Goal: Information Seeking & Learning: Learn about a topic

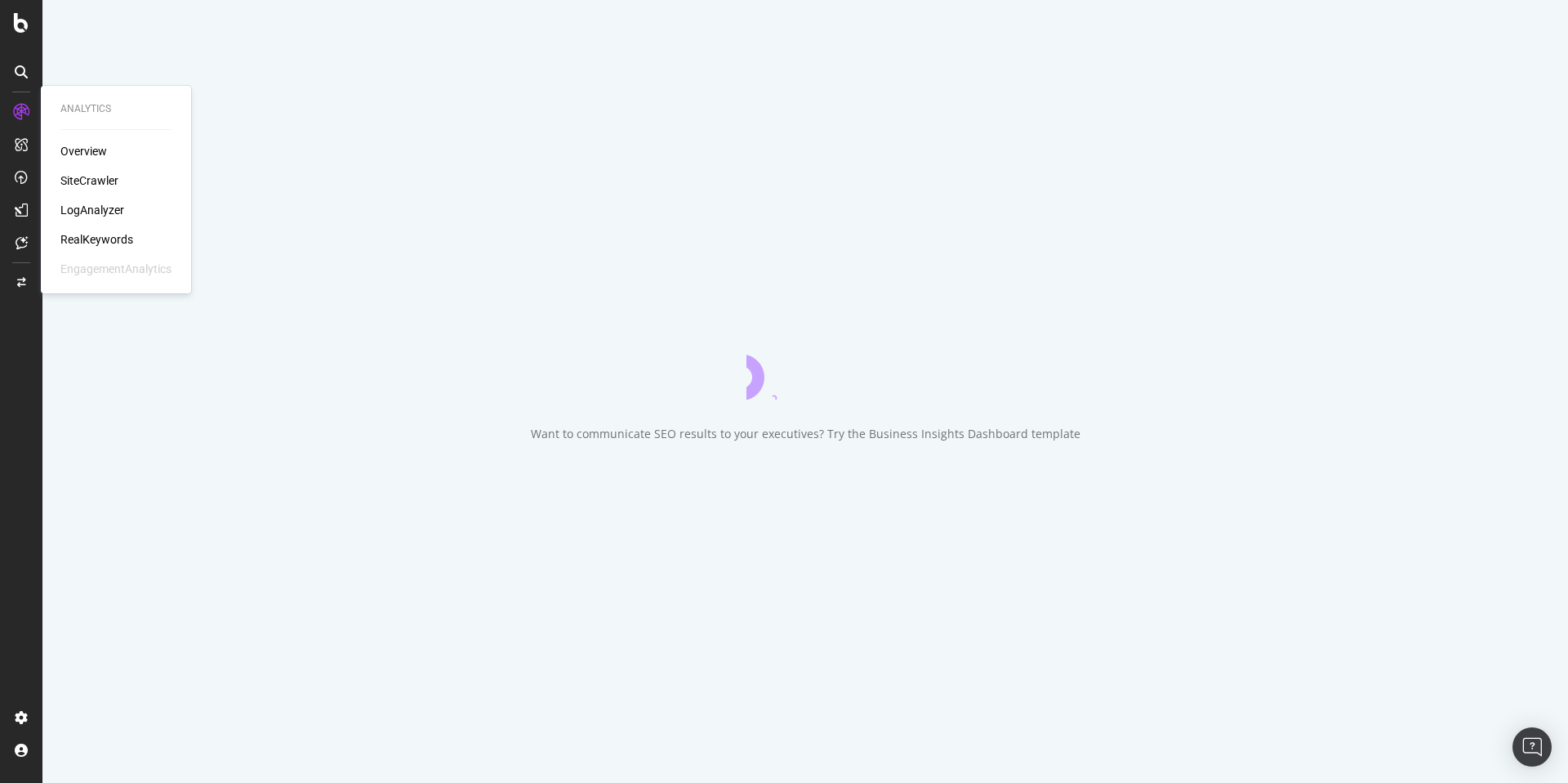
click at [82, 178] on div "SiteCrawler" at bounding box center [89, 181] width 58 height 16
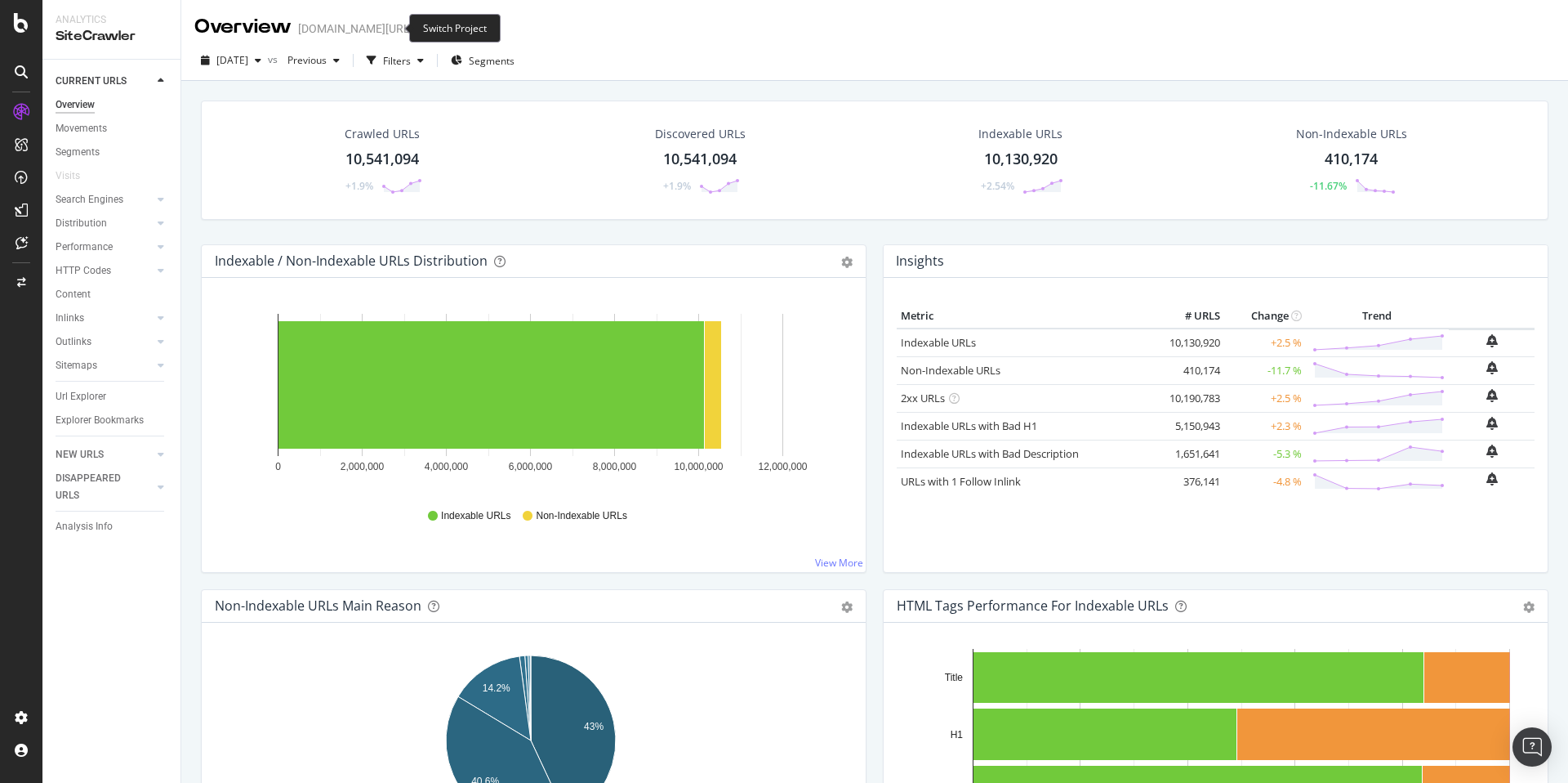
click at [420, 28] on icon "arrow-right-arrow-left" at bounding box center [425, 29] width 10 height 11
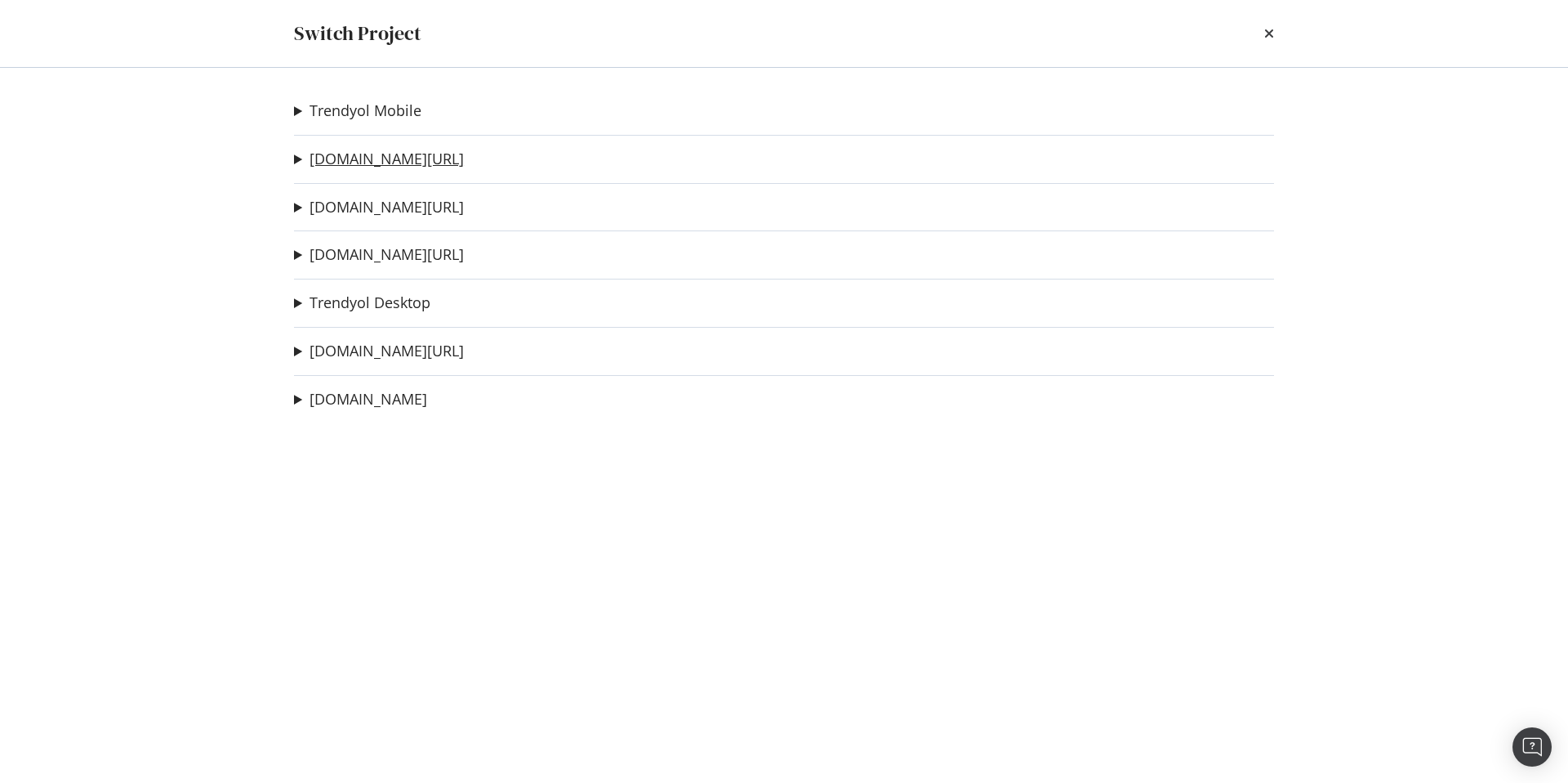
click at [367, 161] on link "[DOMAIN_NAME][URL]" at bounding box center [386, 159] width 155 height 17
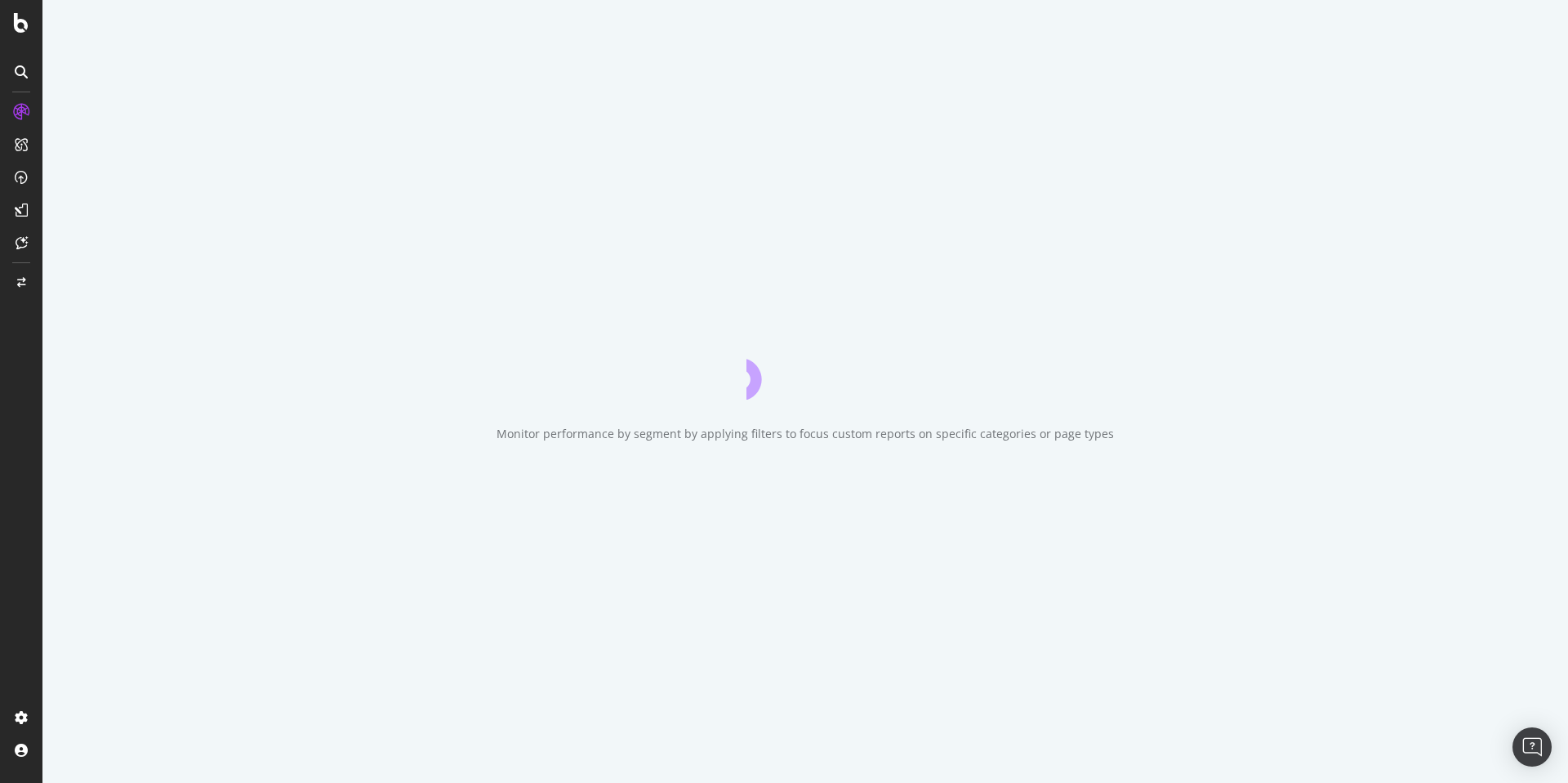
click at [1343, 27] on div "Monitor performance by segment by applying filters to focus custom reports on s…" at bounding box center [805, 391] width 1525 height 783
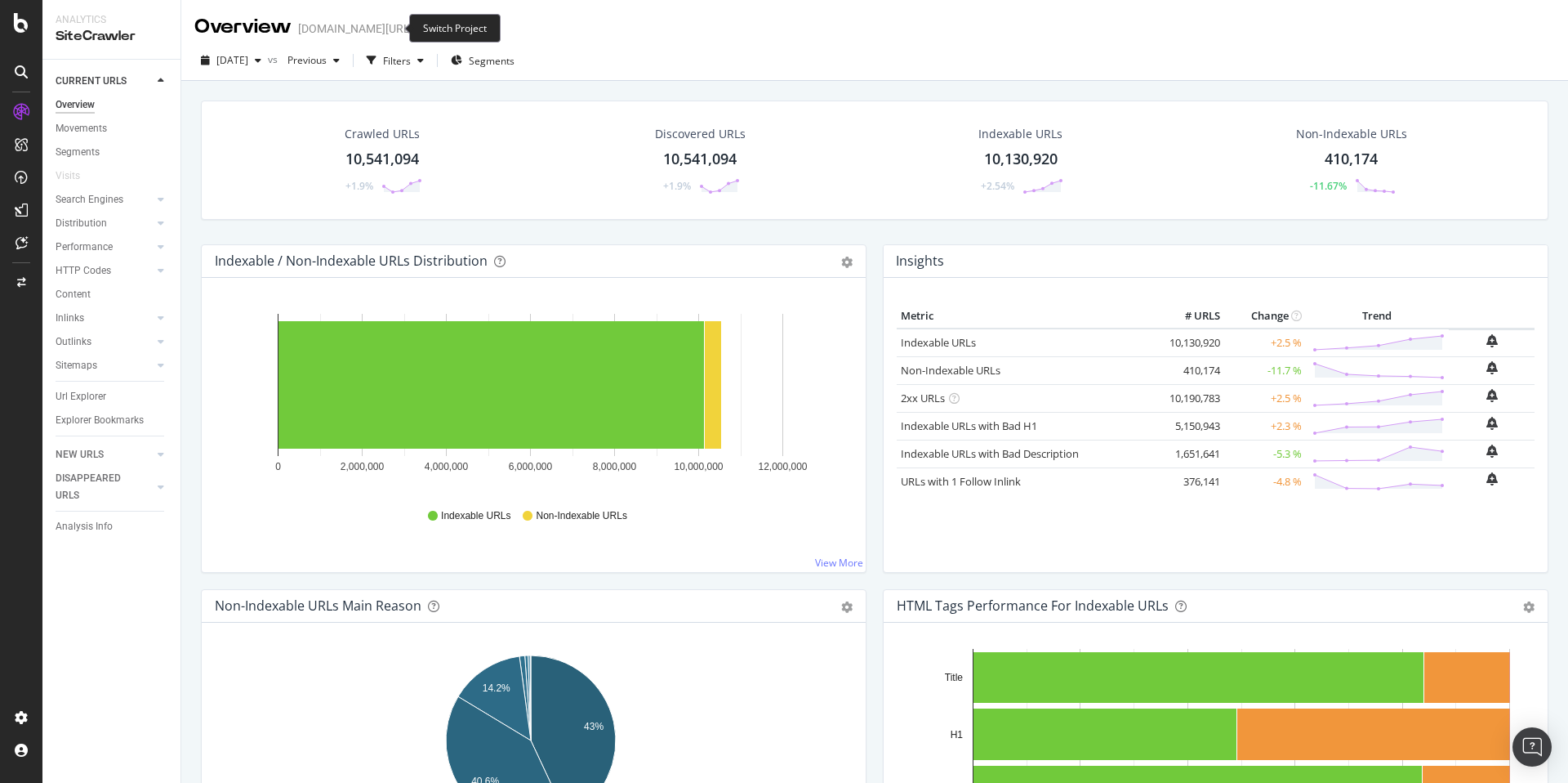
click at [420, 29] on icon "arrow-right-arrow-left" at bounding box center [425, 29] width 10 height 11
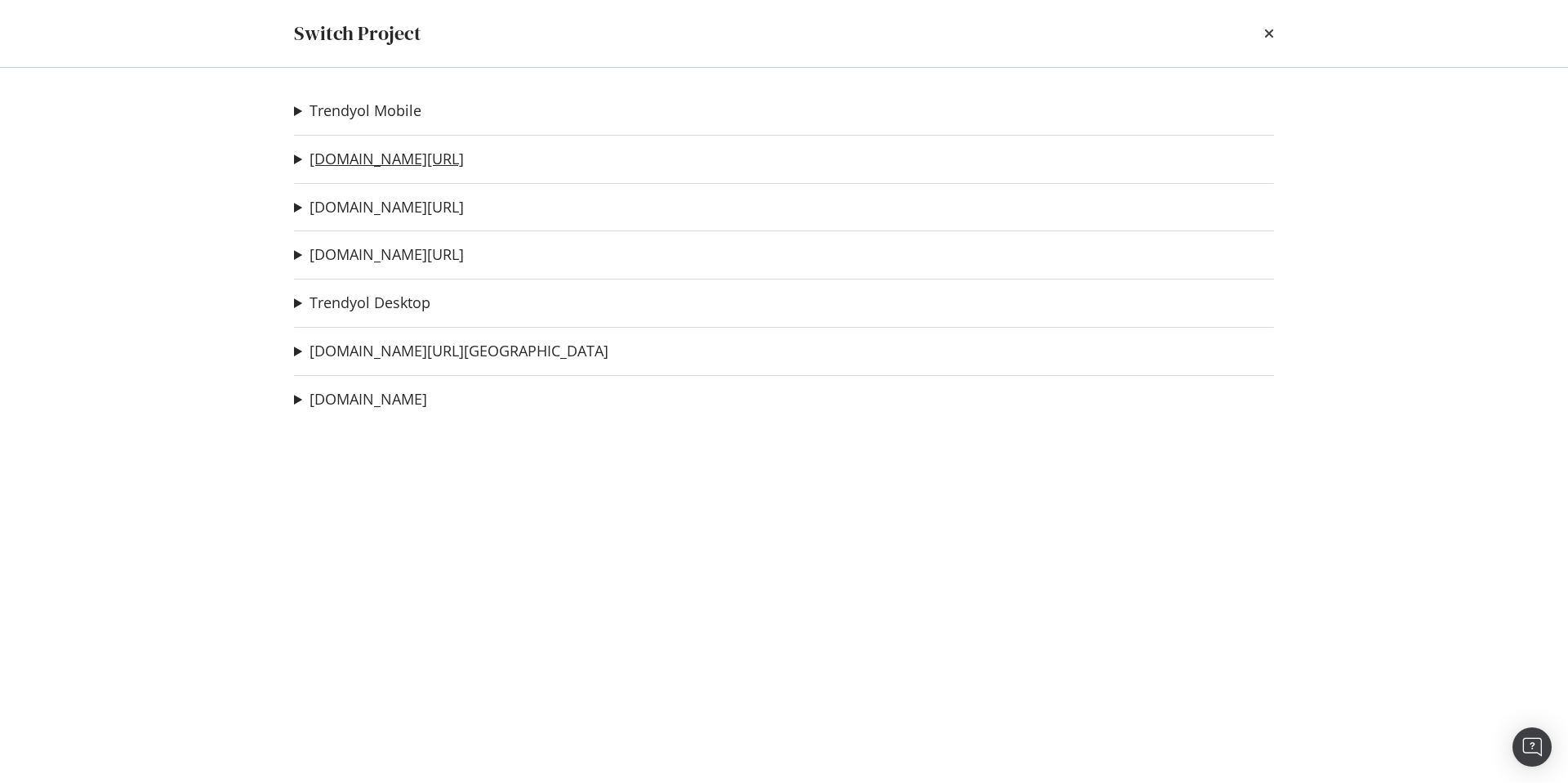
click at [359, 164] on link "[DOMAIN_NAME][URL]" at bounding box center [386, 159] width 155 height 17
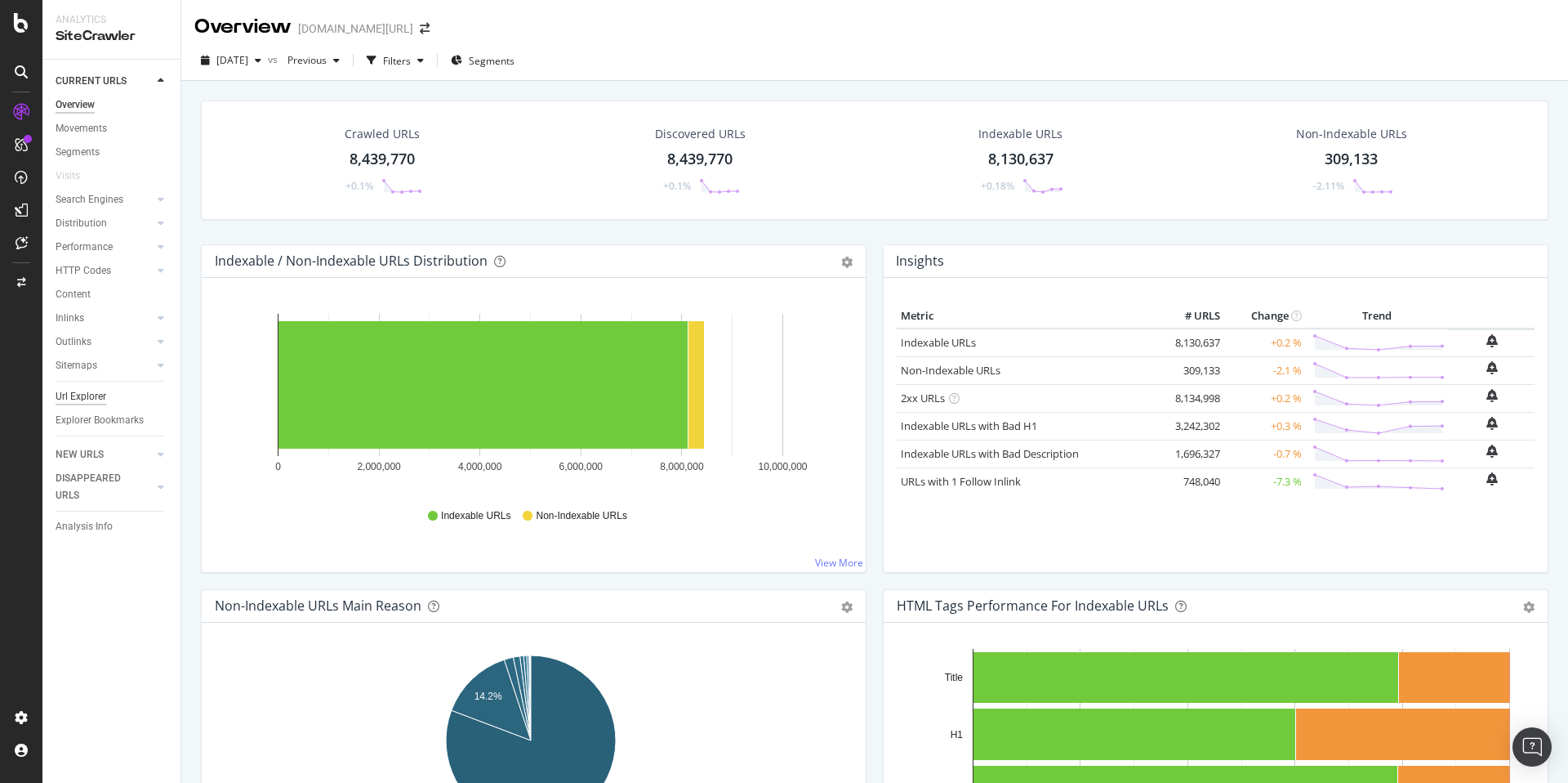
click at [85, 402] on div "Url Explorer" at bounding box center [81, 396] width 51 height 17
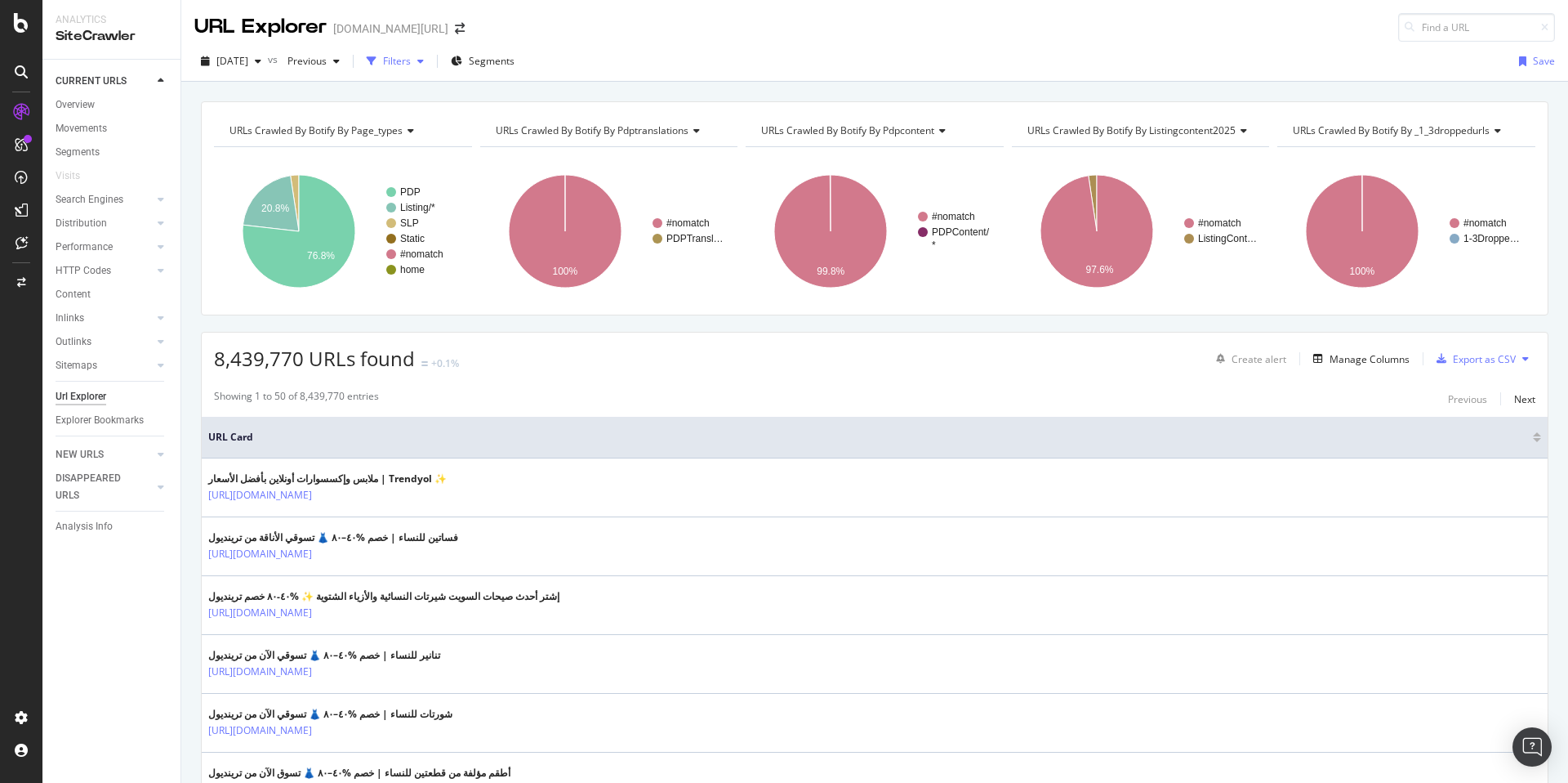
click at [411, 56] on div "Filters" at bounding box center [397, 61] width 28 height 14
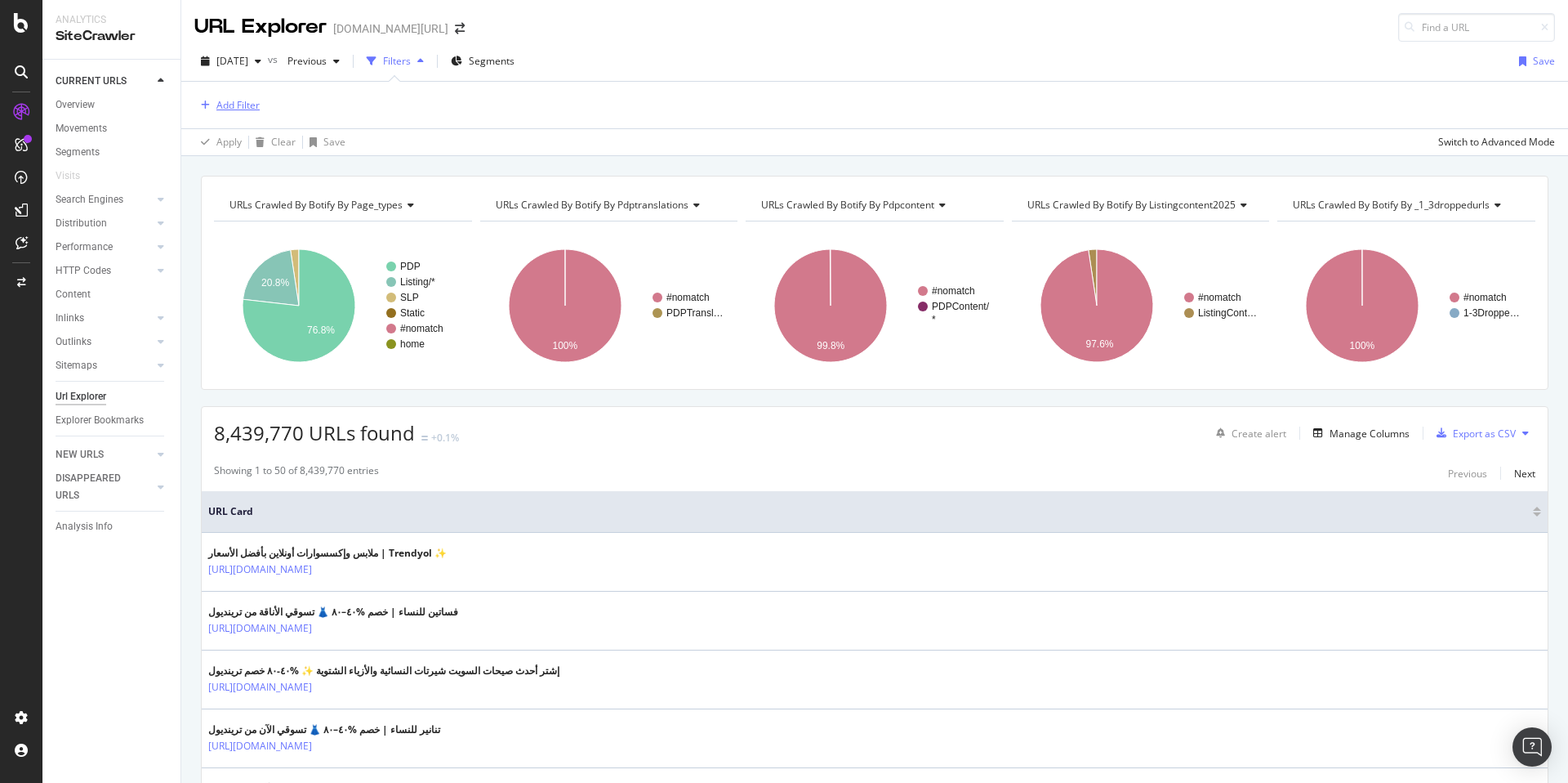
click at [231, 110] on div "Add Filter" at bounding box center [238, 105] width 43 height 14
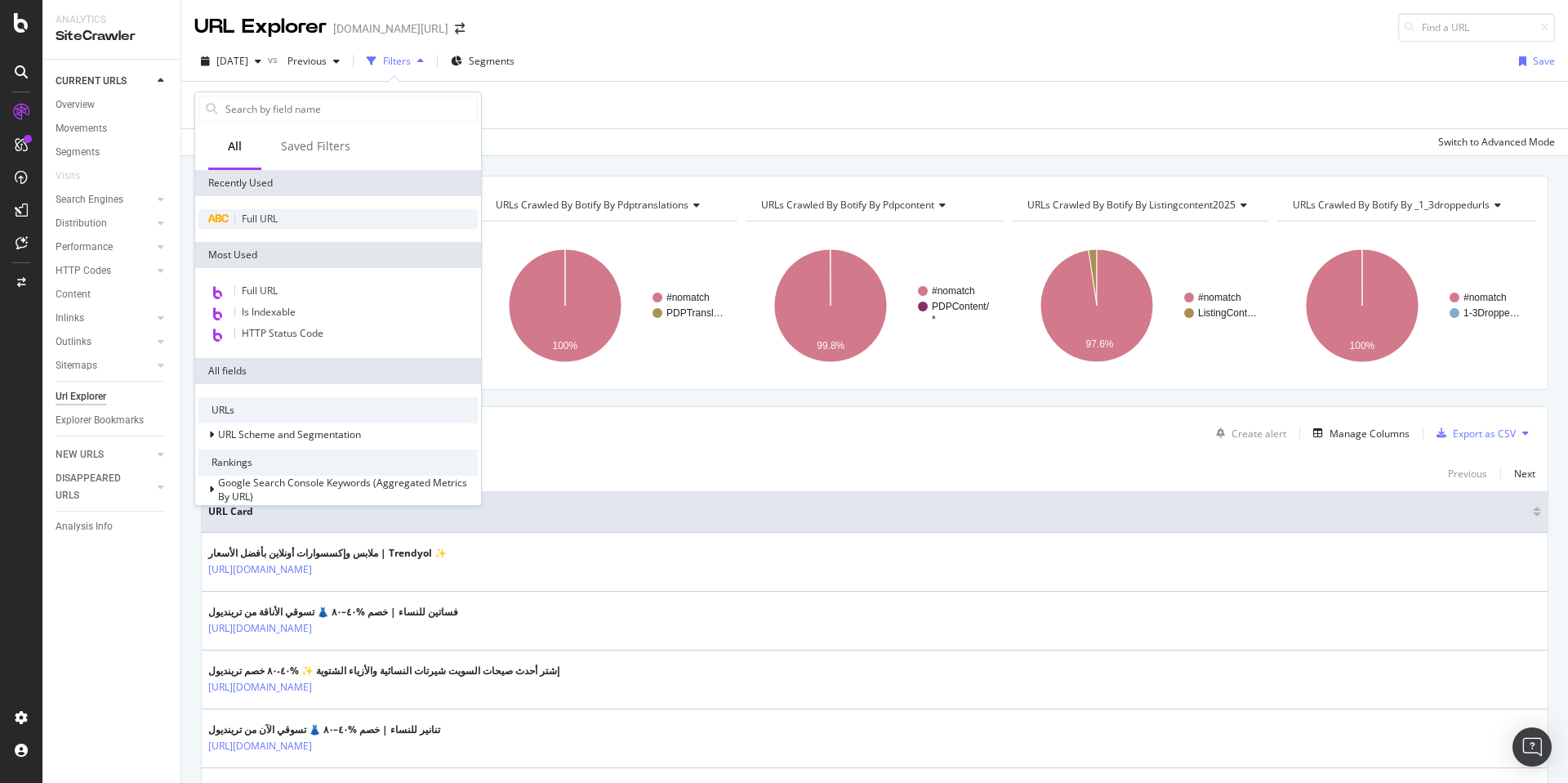
click at [272, 218] on span "Full URL" at bounding box center [260, 218] width 36 height 14
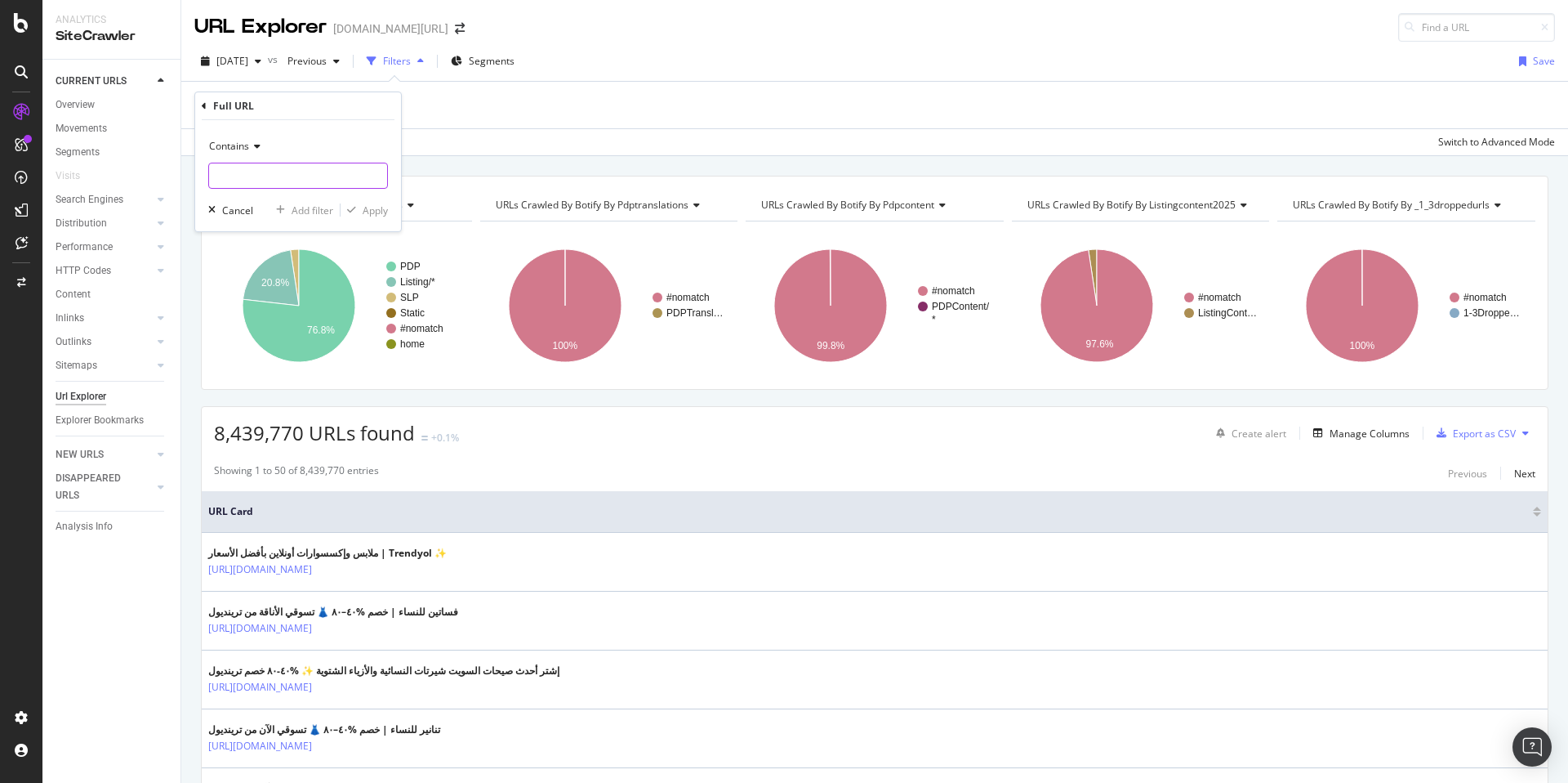
click at [291, 175] on input "text" at bounding box center [299, 176] width 178 height 26
paste input "20مستقيمة"
type input "20مستقيمة"
click at [371, 212] on div "Apply" at bounding box center [375, 210] width 25 height 14
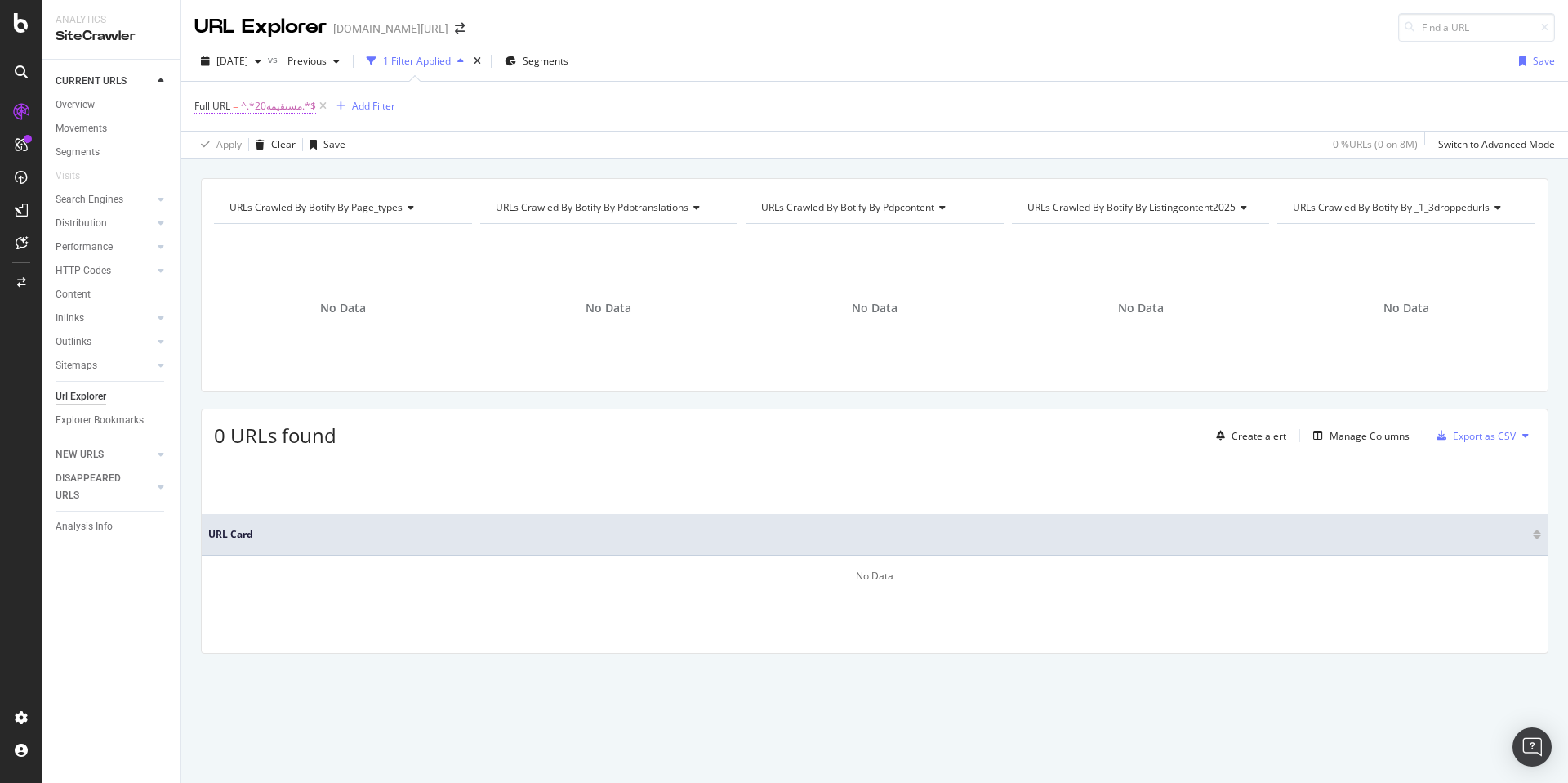
click at [272, 115] on span "^.*20مستقيمة.*$" at bounding box center [279, 106] width 75 height 23
click at [204, 106] on icon at bounding box center [204, 105] width 5 height 10
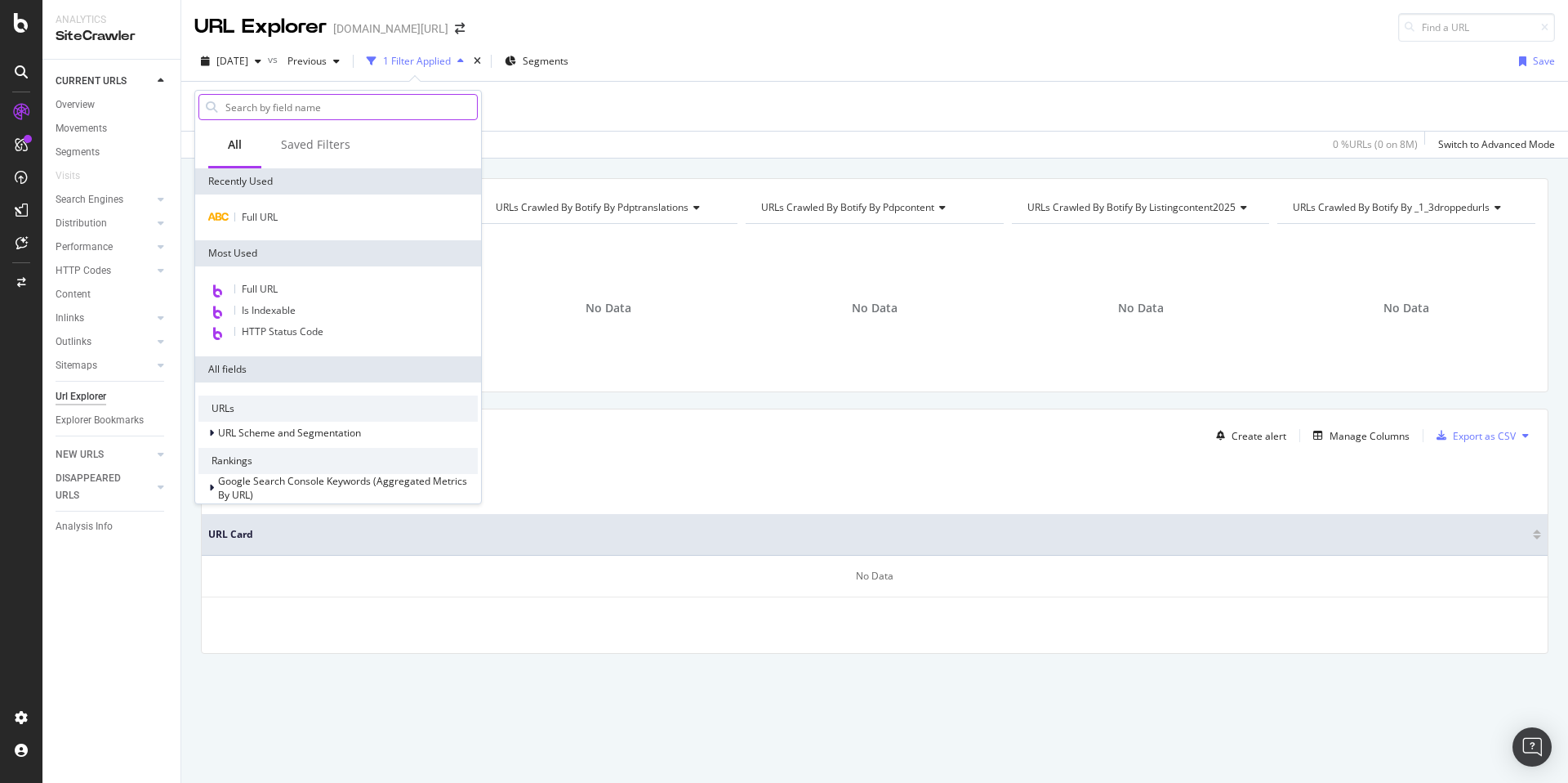
click at [280, 115] on input "text" at bounding box center [351, 107] width 254 height 25
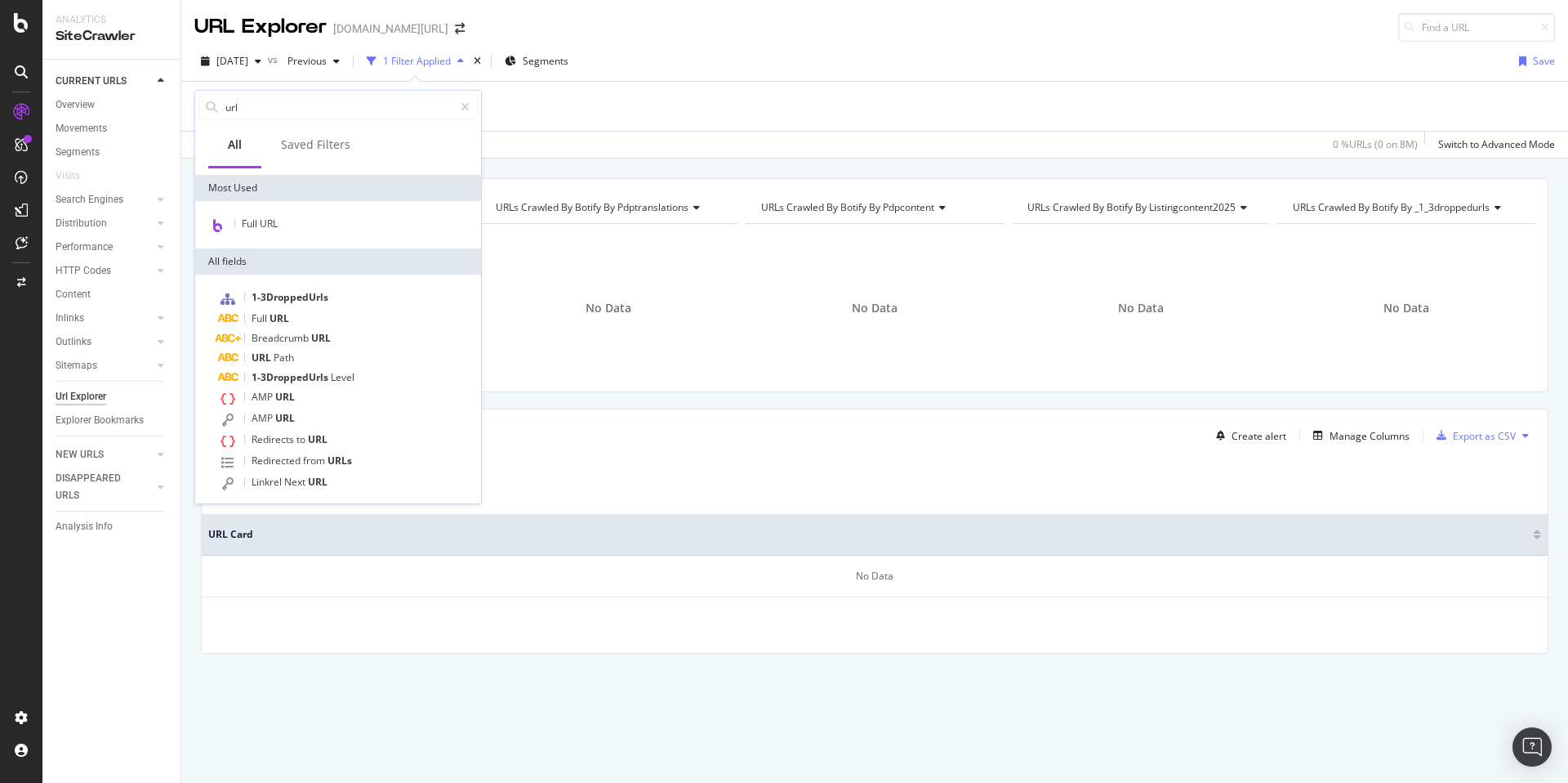
scroll to position [86, 0]
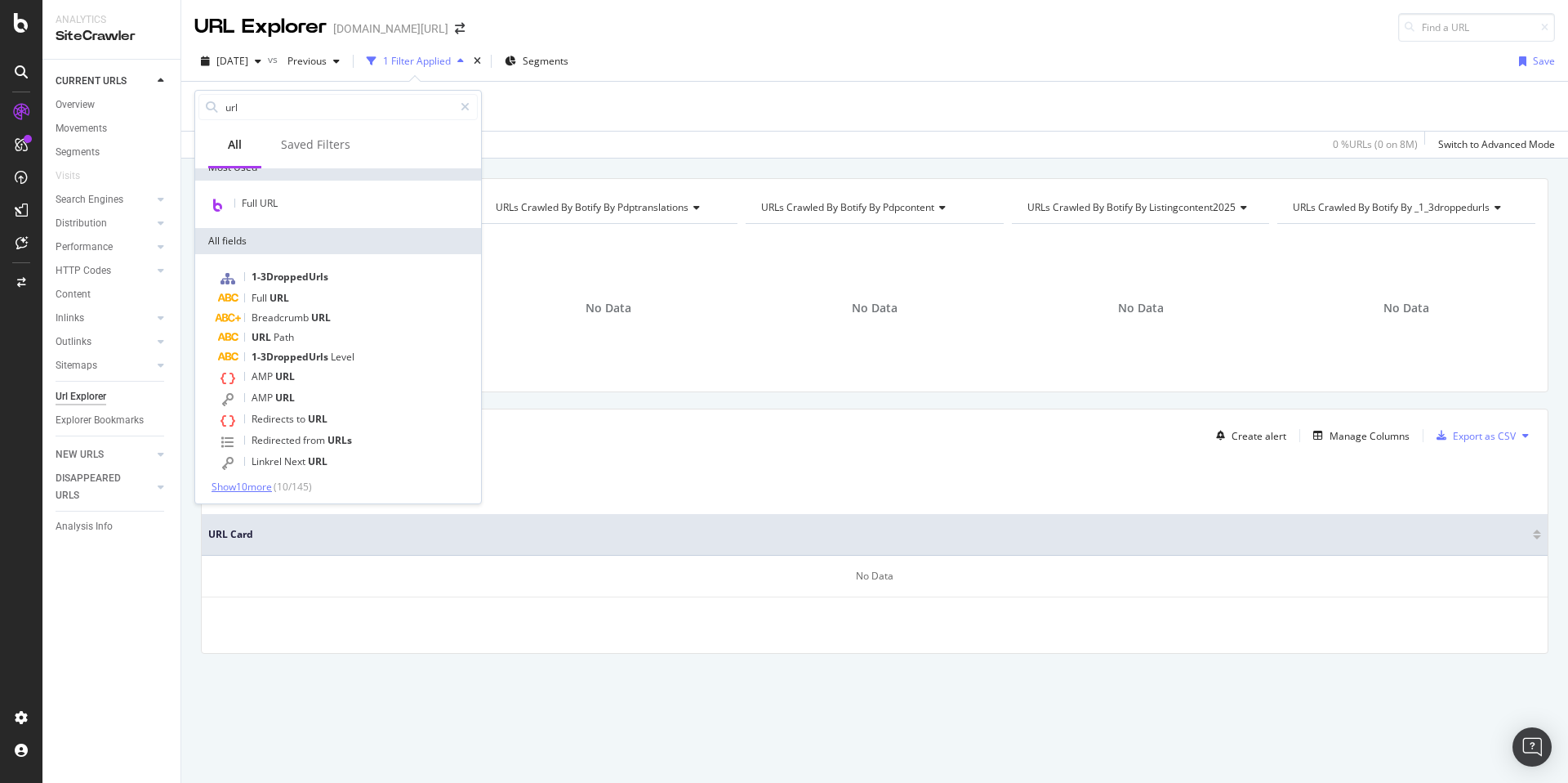
type input "url"
click at [245, 482] on span "Show 10 more" at bounding box center [242, 486] width 61 height 14
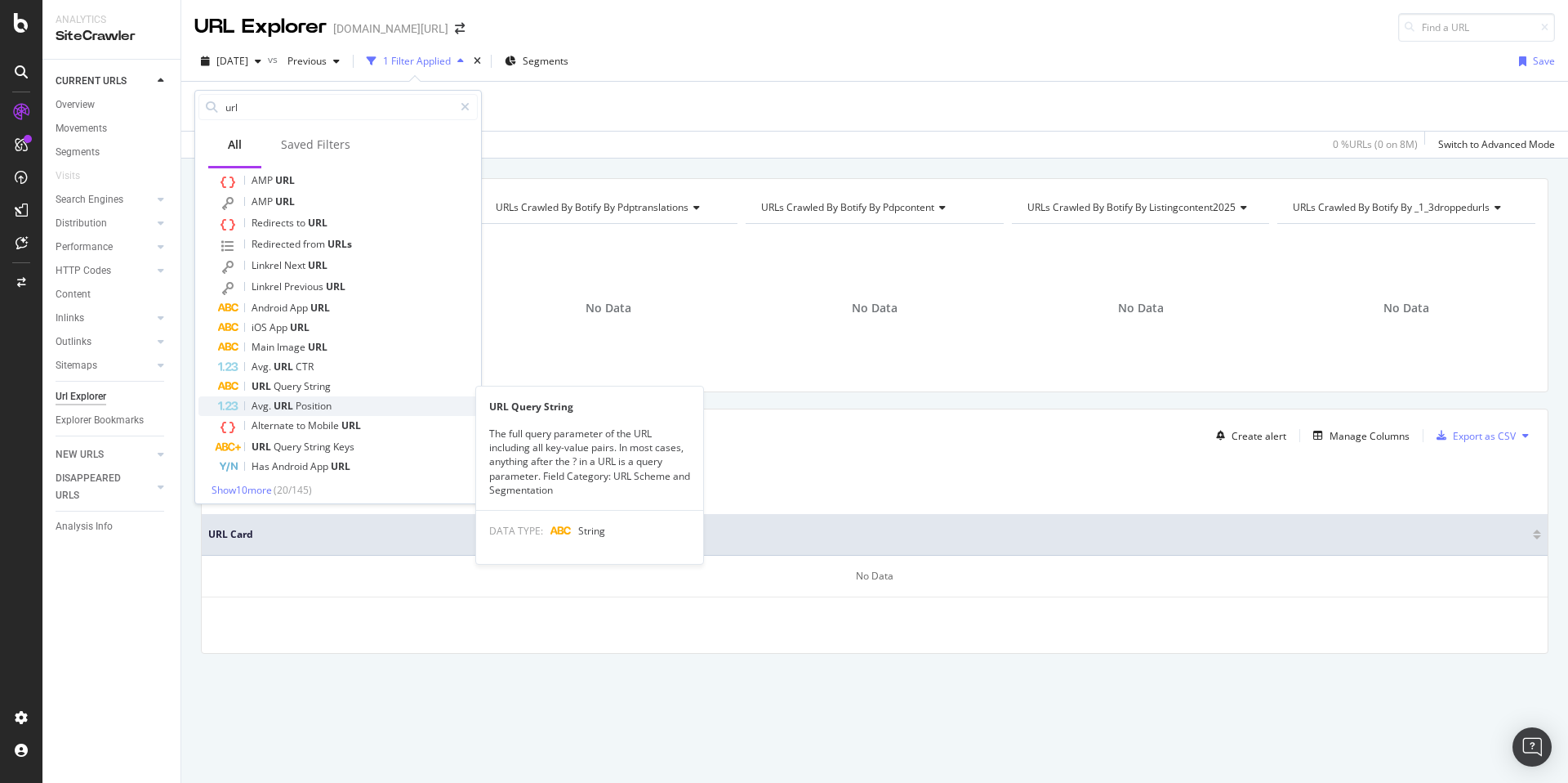
scroll to position [288, 0]
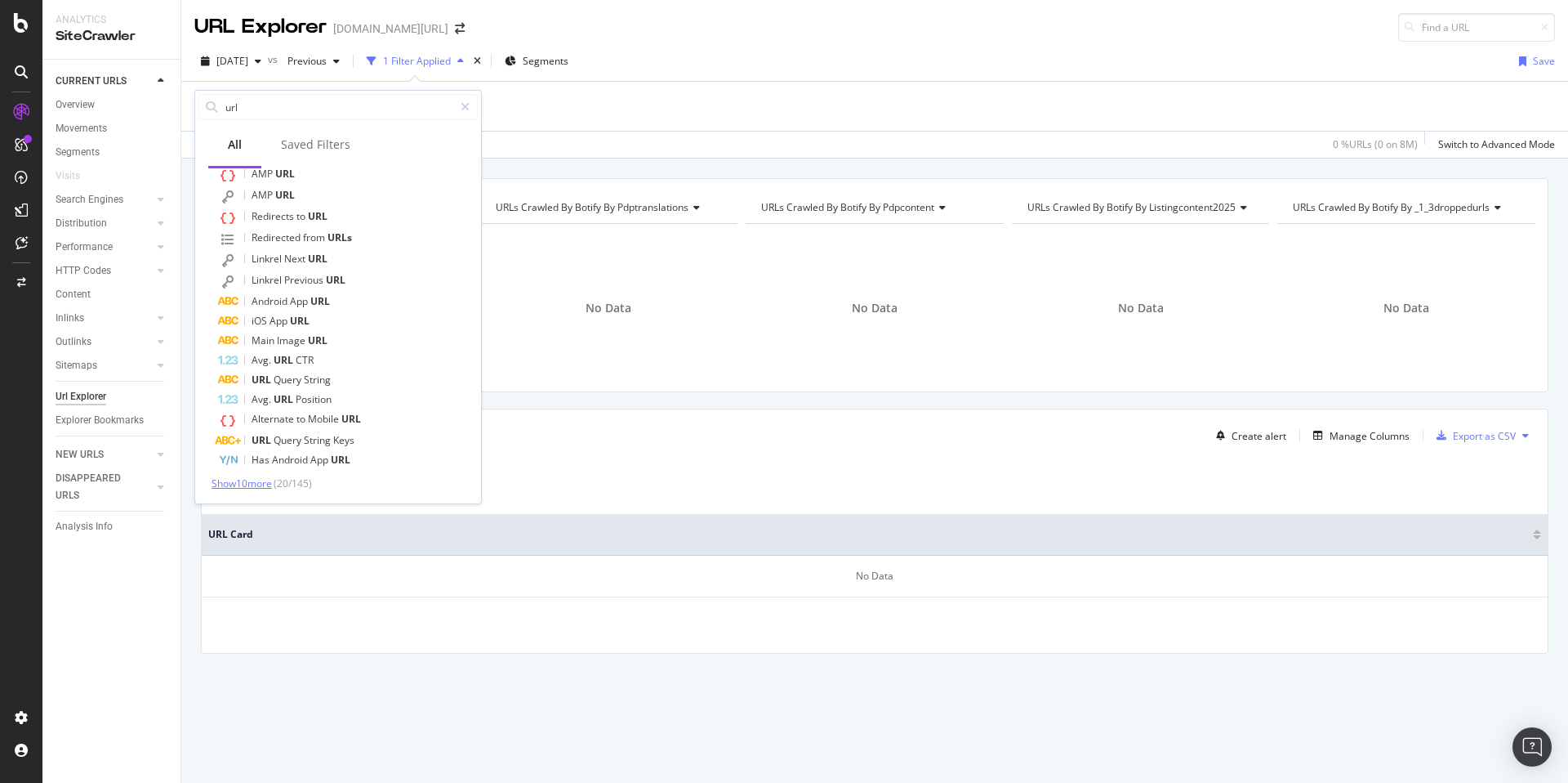
click at [253, 479] on span "Show 10 more" at bounding box center [242, 483] width 61 height 14
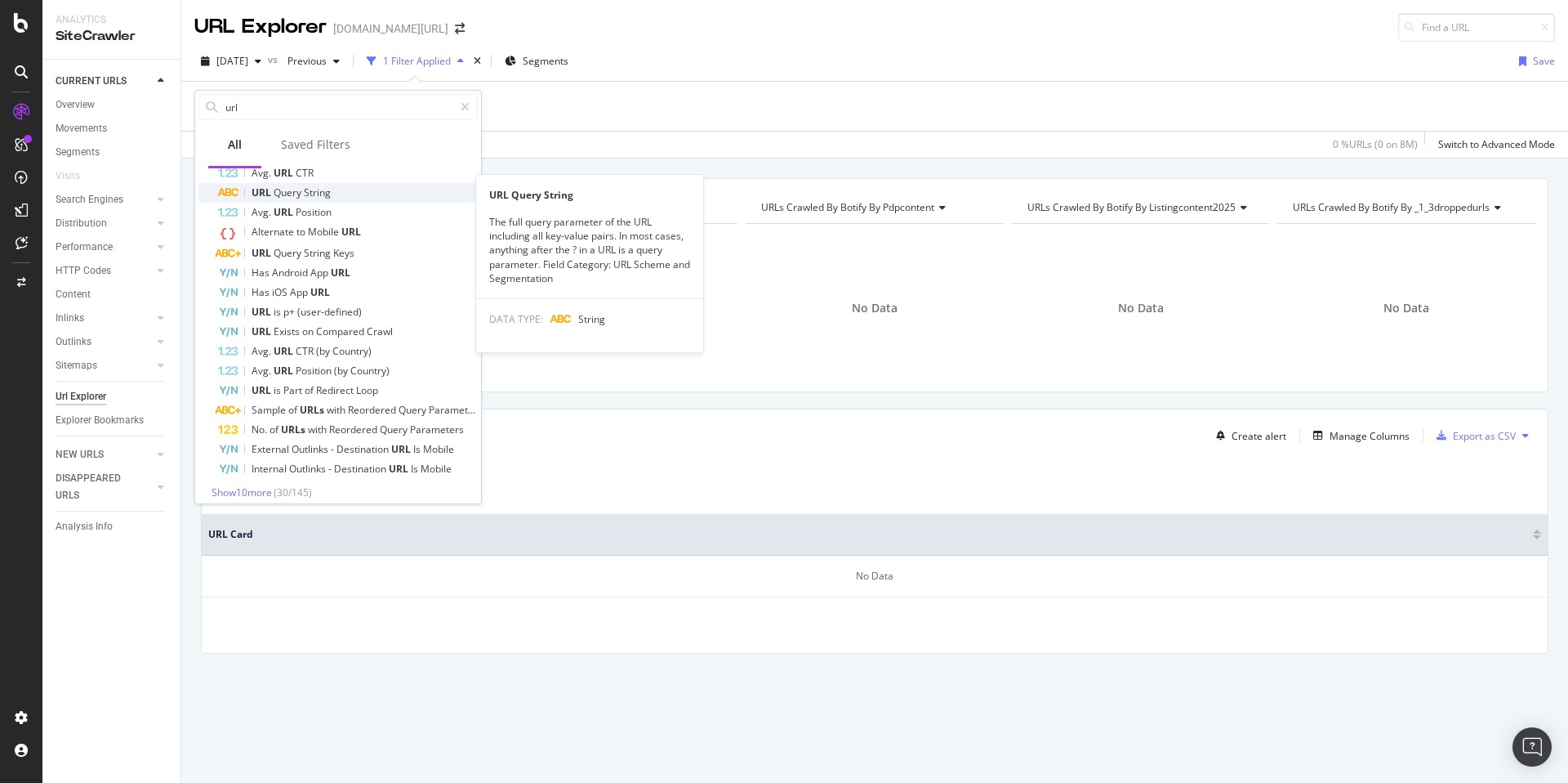
scroll to position [484, 0]
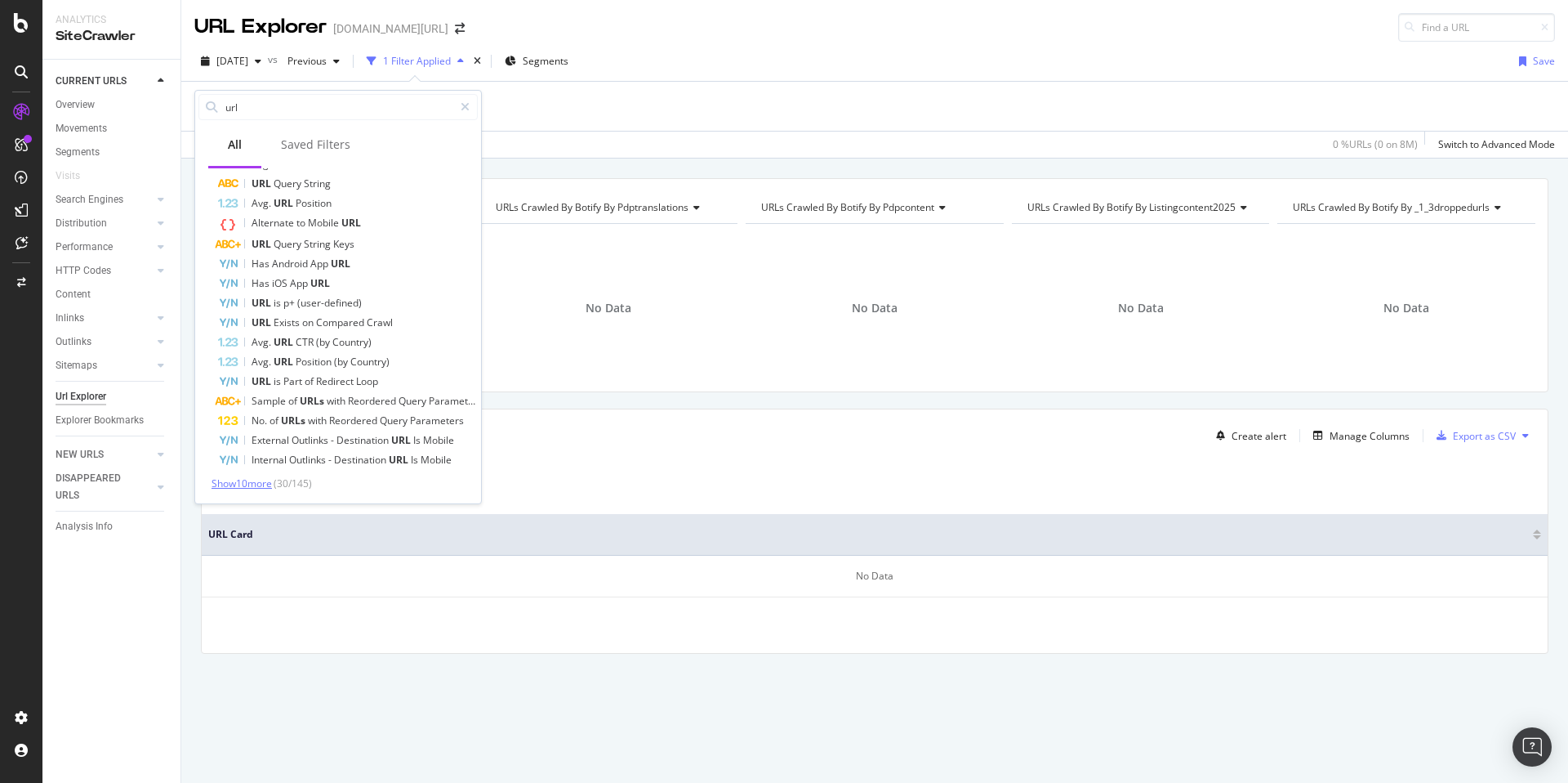
click at [249, 487] on span "Show 10 more" at bounding box center [242, 483] width 61 height 14
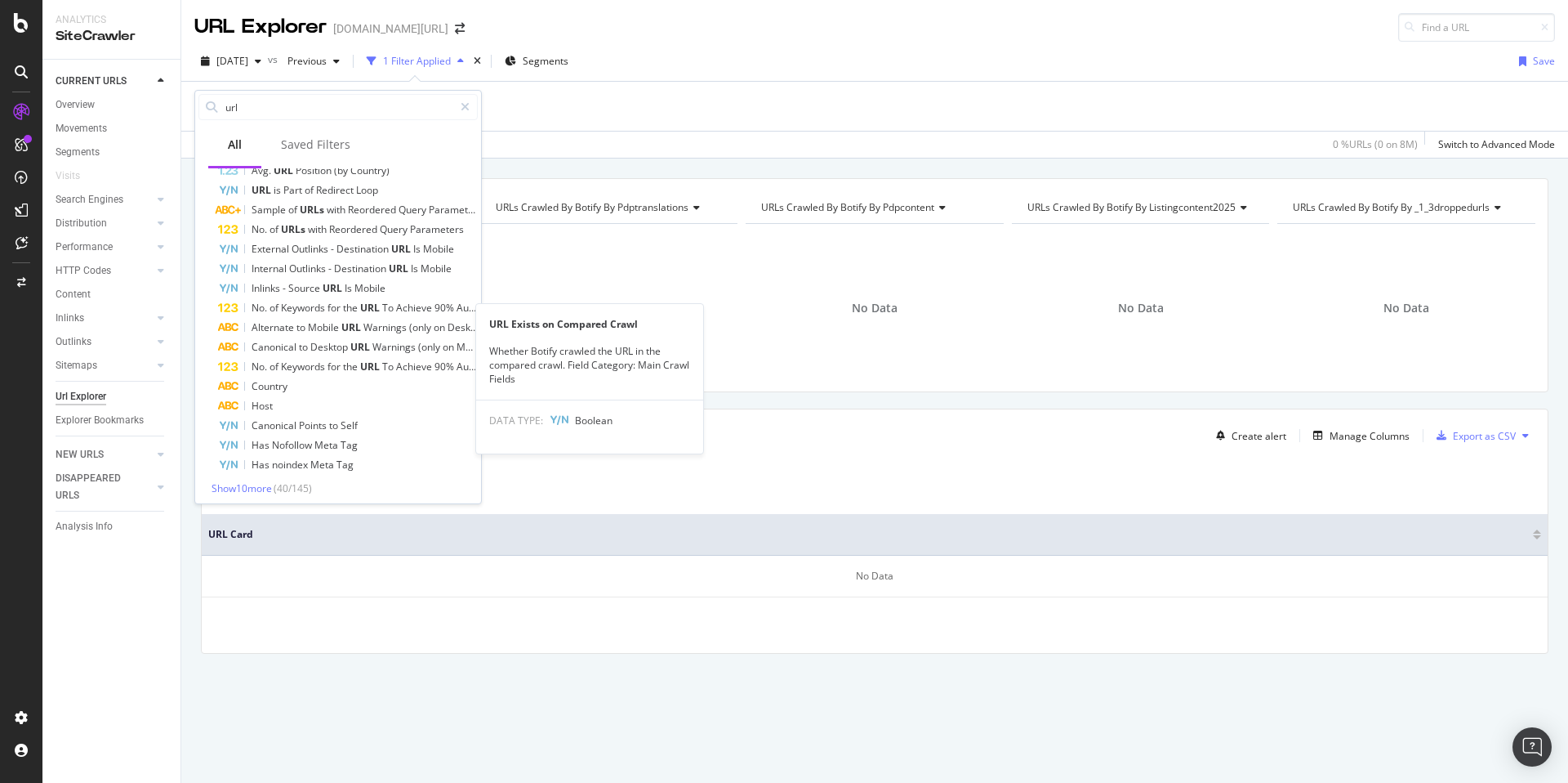
scroll to position [681, 0]
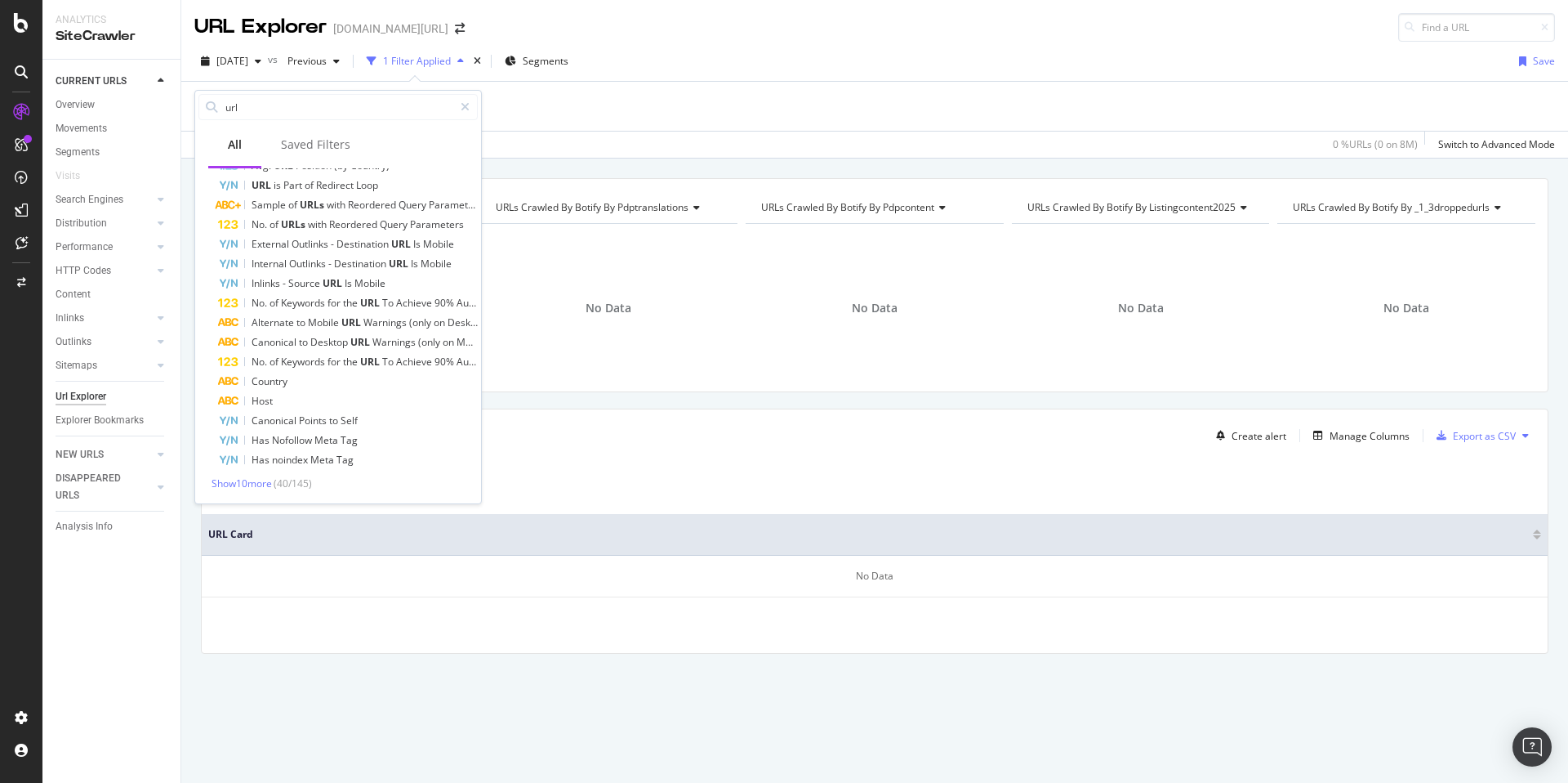
click at [730, 43] on div "2025 Sep. 26th vs Previous 1 Filter Applied Segments Save Full URL = ^.*20مستقي…" at bounding box center [875, 100] width 1387 height 117
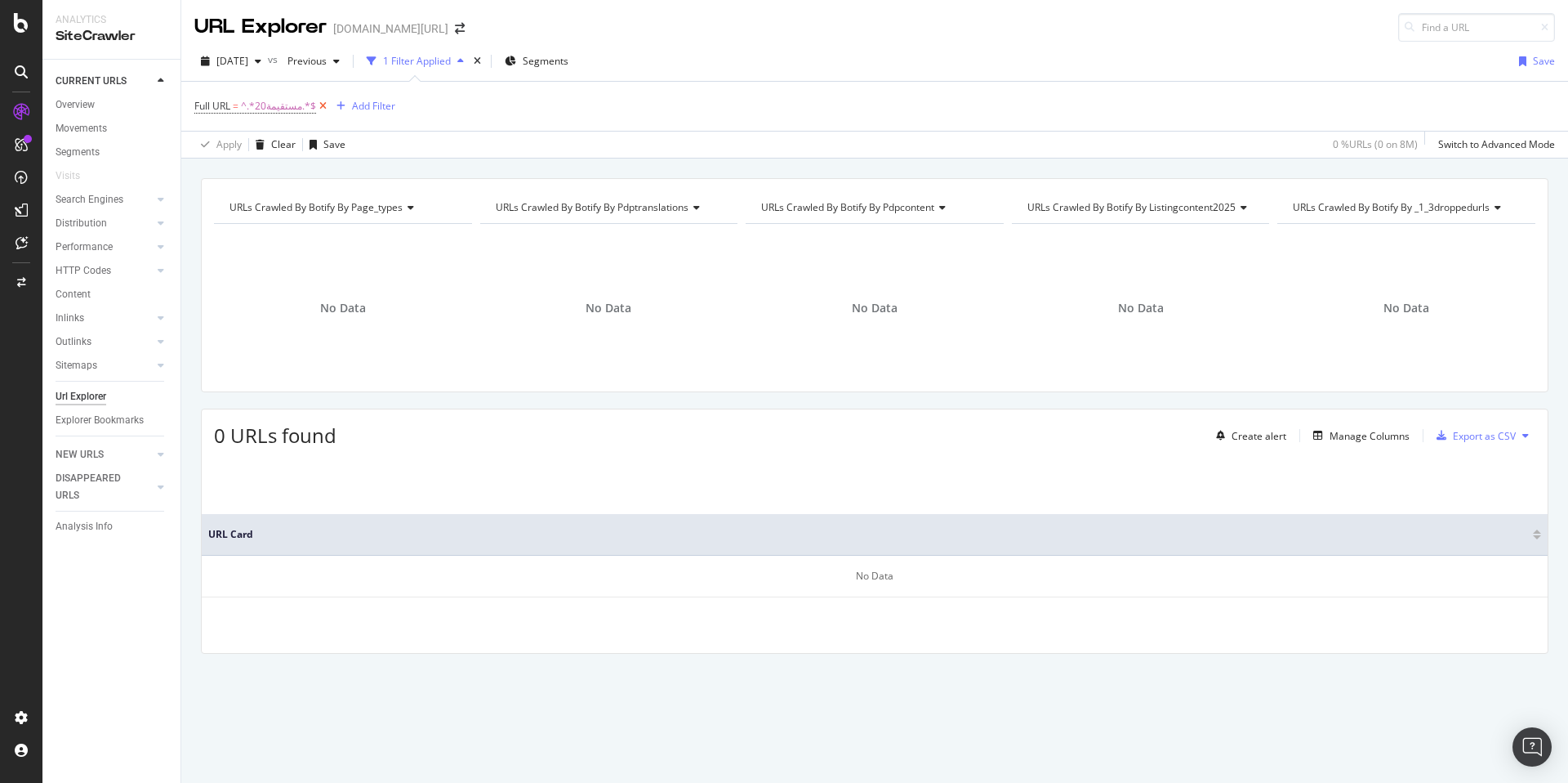
click at [316, 105] on icon at bounding box center [322, 106] width 14 height 16
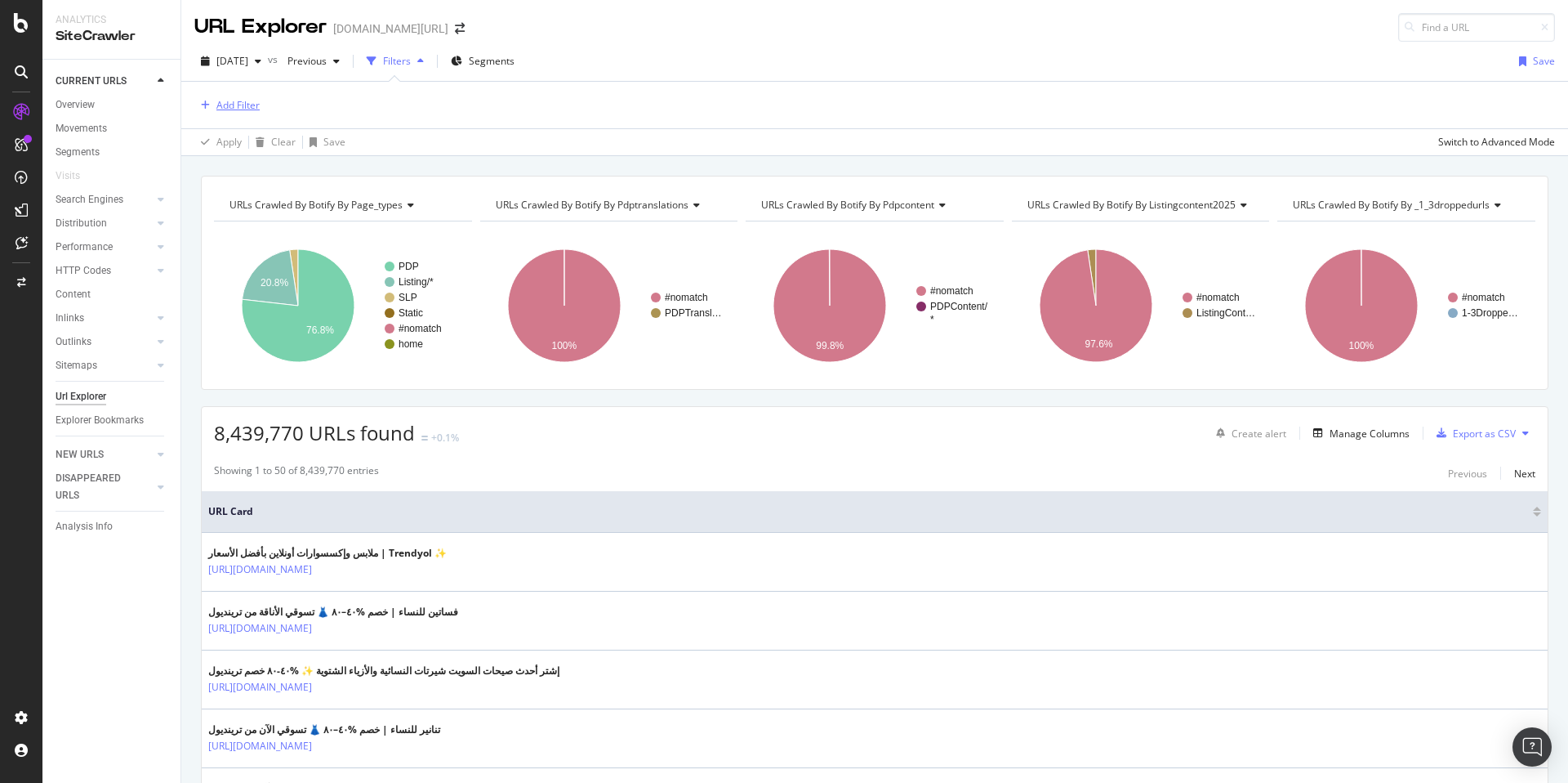
click at [249, 109] on div "Add Filter" at bounding box center [238, 105] width 43 height 14
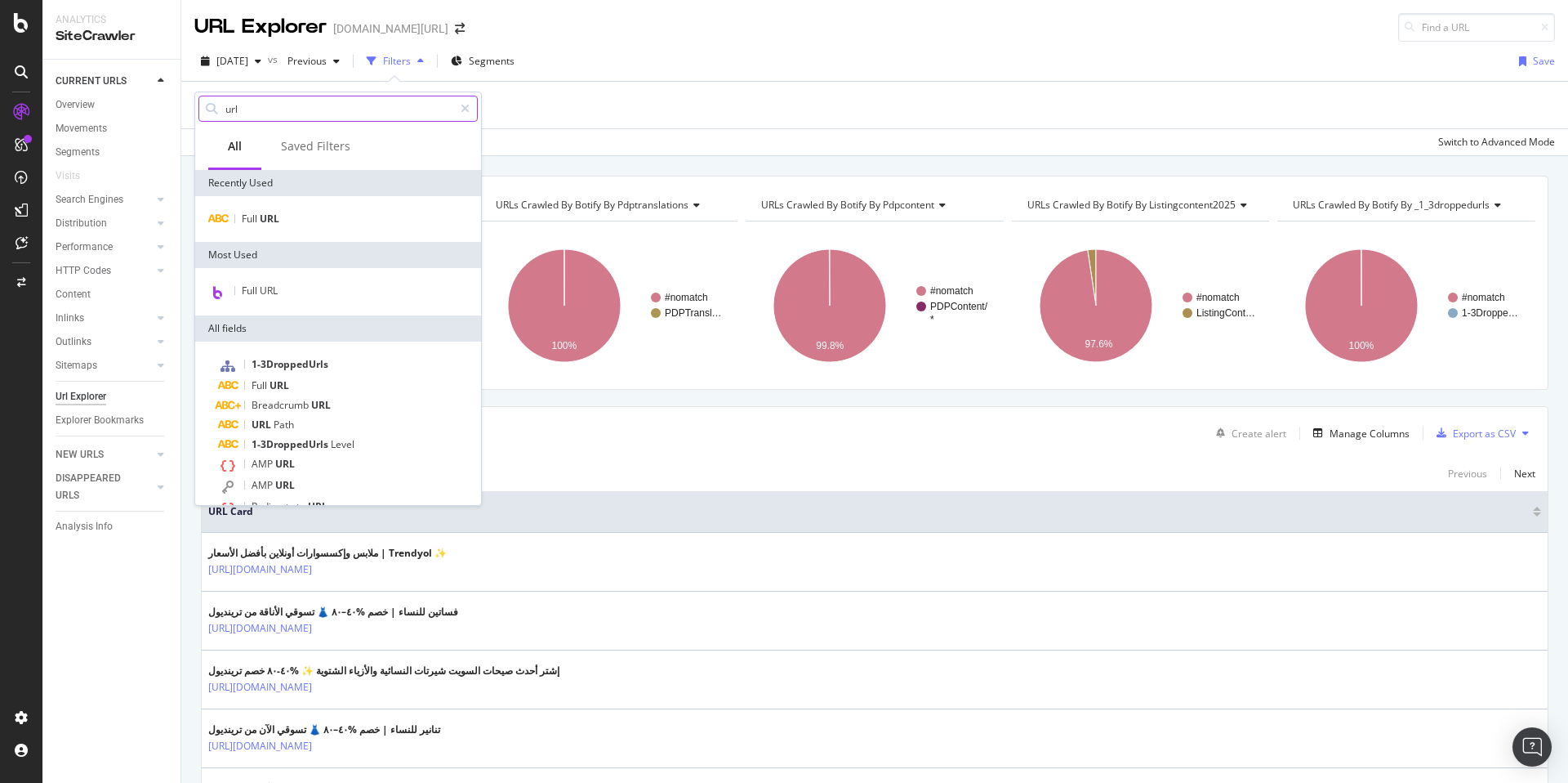
click at [262, 115] on input "url" at bounding box center [339, 109] width 230 height 25
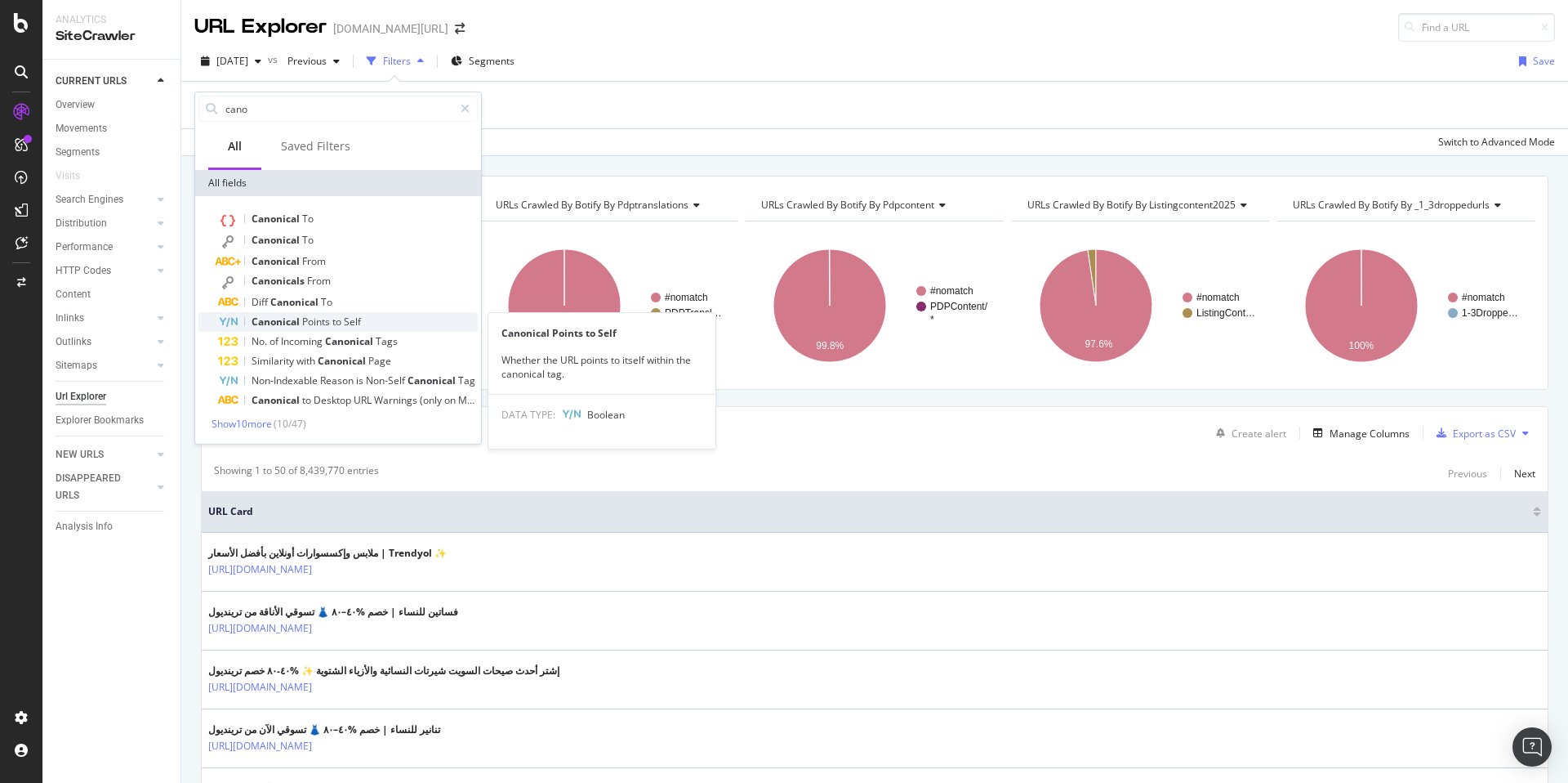
type input "cano"
click at [333, 326] on span "to" at bounding box center [338, 321] width 11 height 14
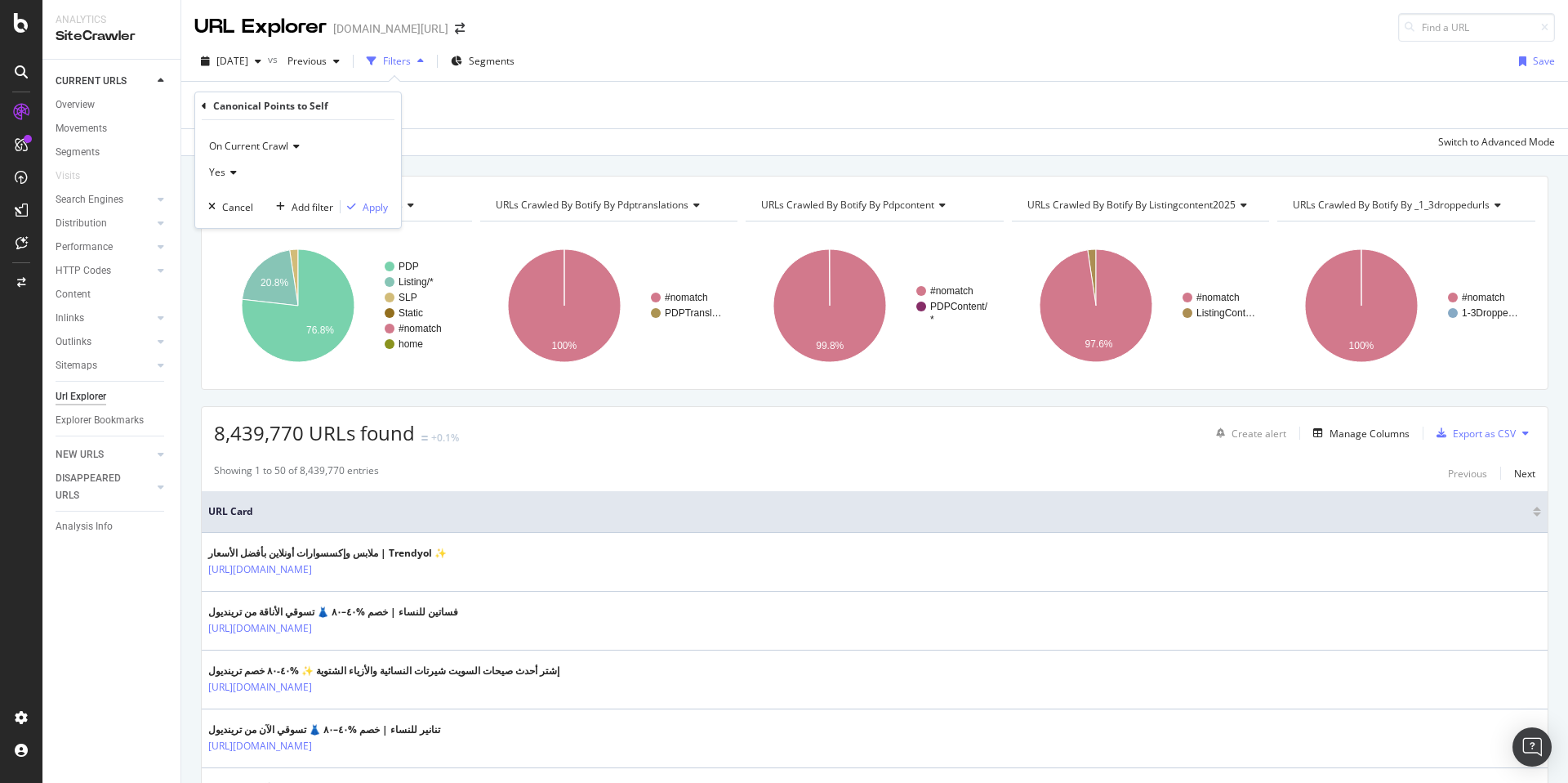
click at [234, 174] on icon at bounding box center [231, 173] width 11 height 10
click at [251, 219] on div "No" at bounding box center [300, 227] width 175 height 21
click at [383, 208] on div "Apply" at bounding box center [375, 207] width 25 height 14
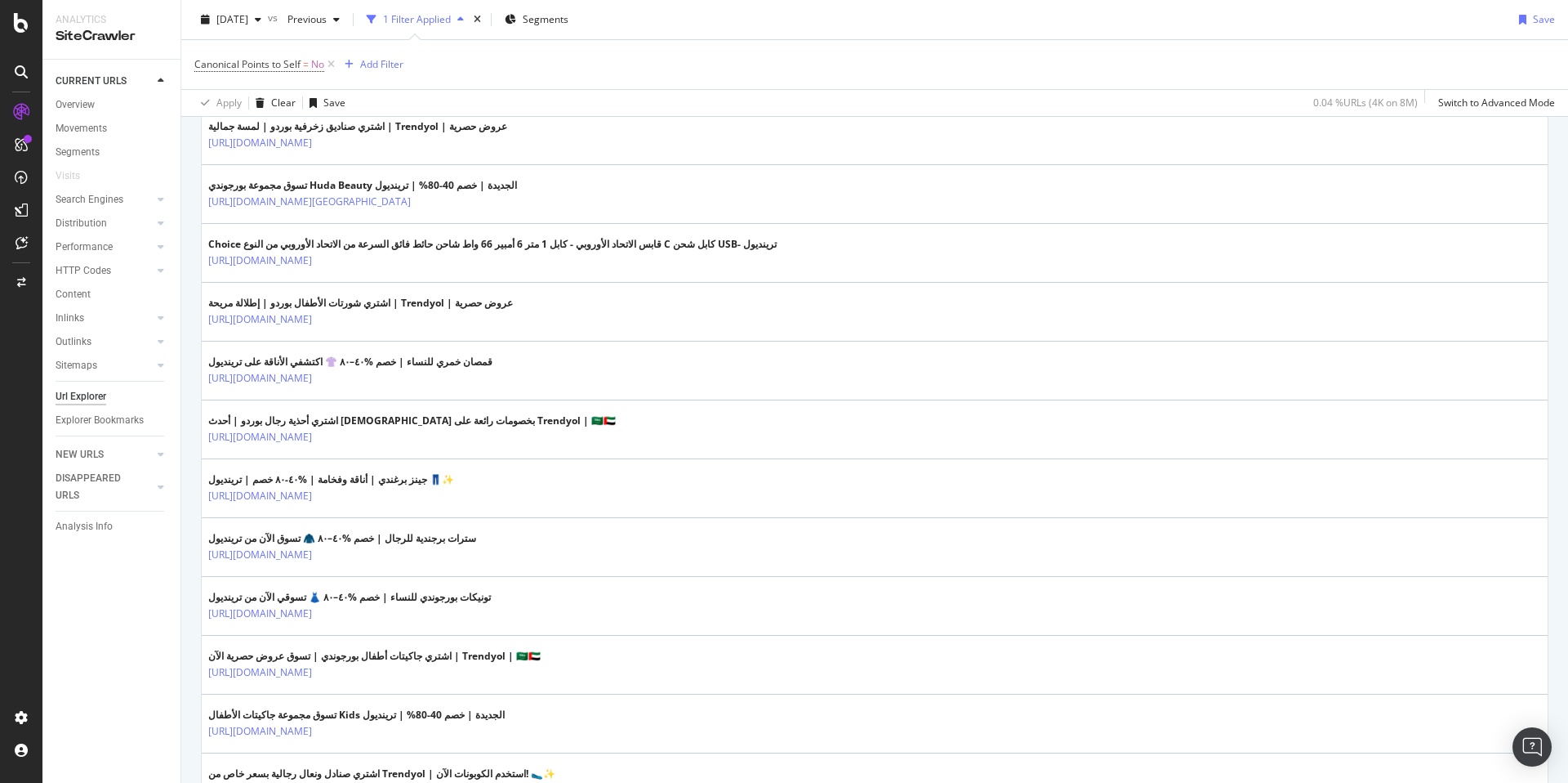
scroll to position [97, 0]
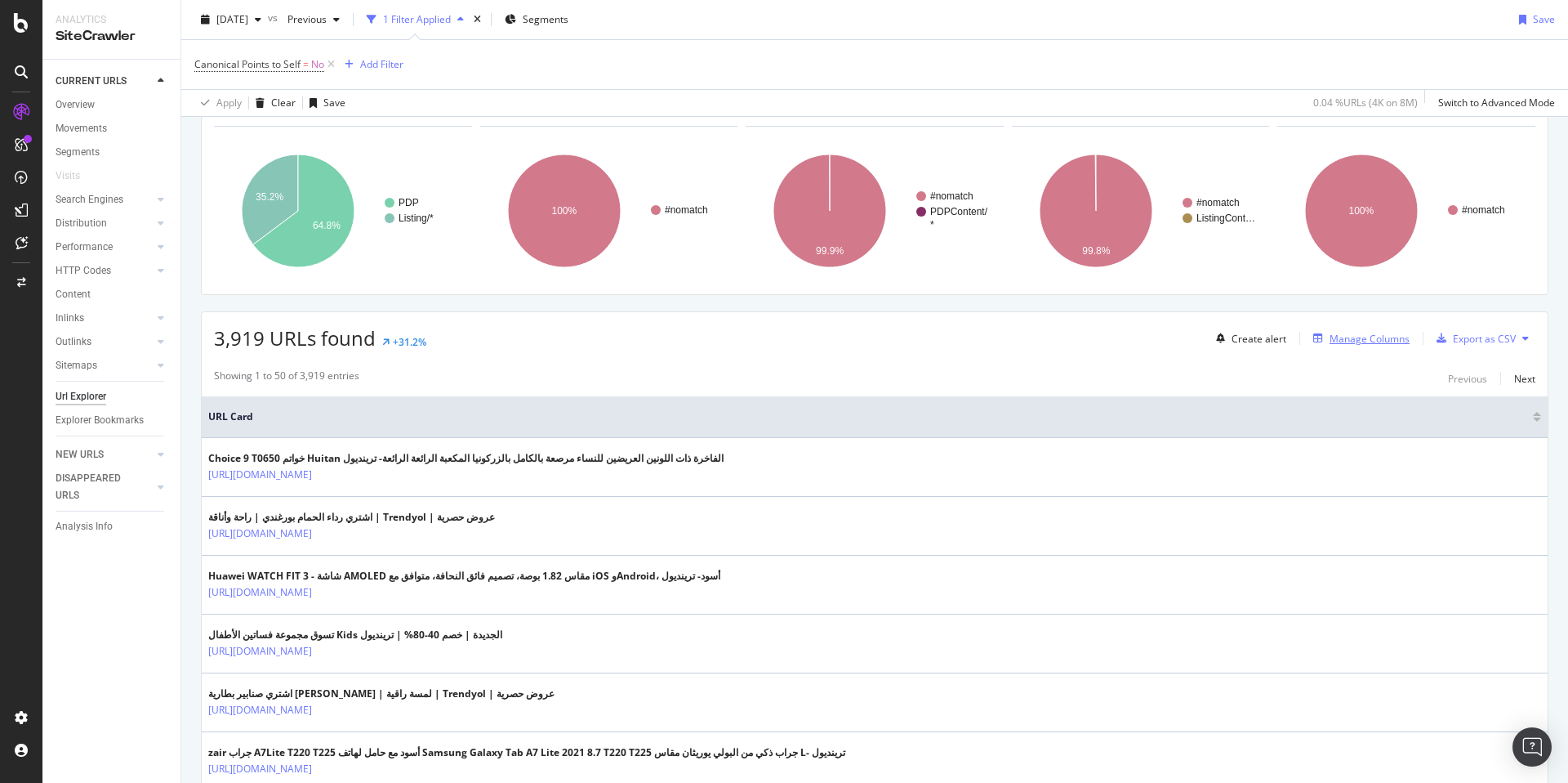
click at [1338, 337] on div "Manage Columns" at bounding box center [1370, 338] width 80 height 14
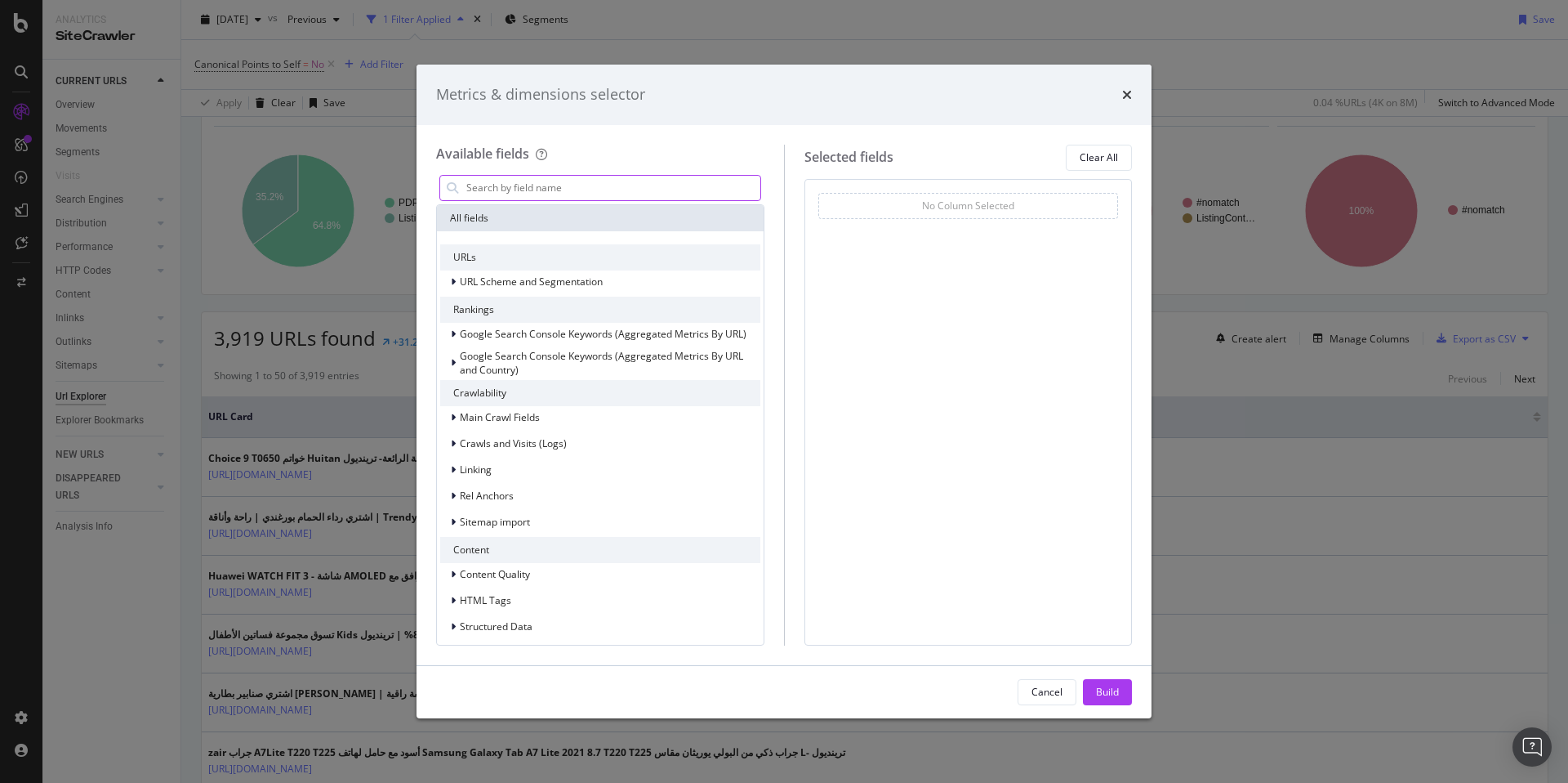
click at [520, 172] on div "modal" at bounding box center [600, 188] width 328 height 33
click at [516, 180] on input "modal" at bounding box center [612, 188] width 295 height 25
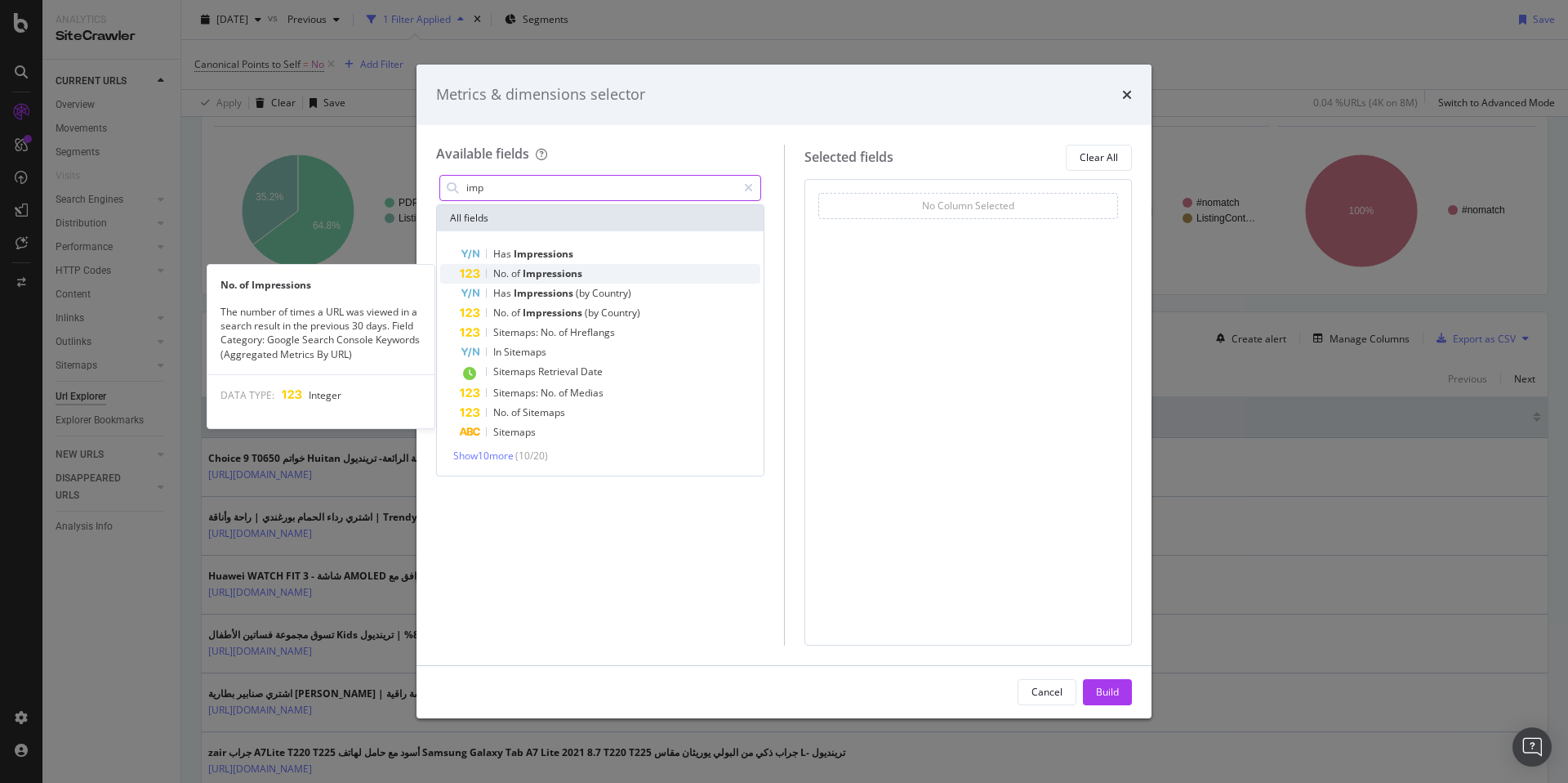
type input "imp"
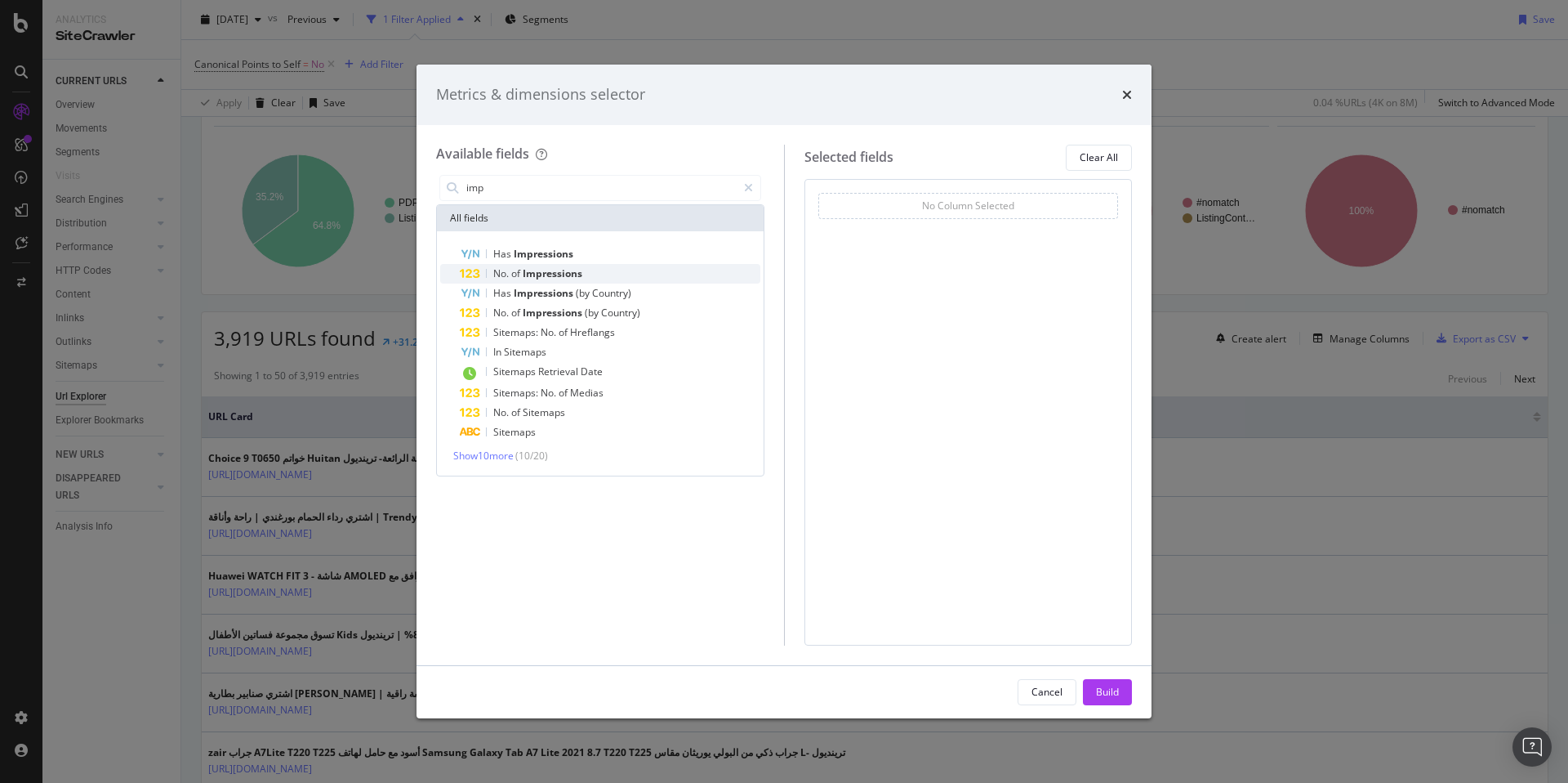
click at [538, 277] on span "Impressions" at bounding box center [552, 273] width 60 height 14
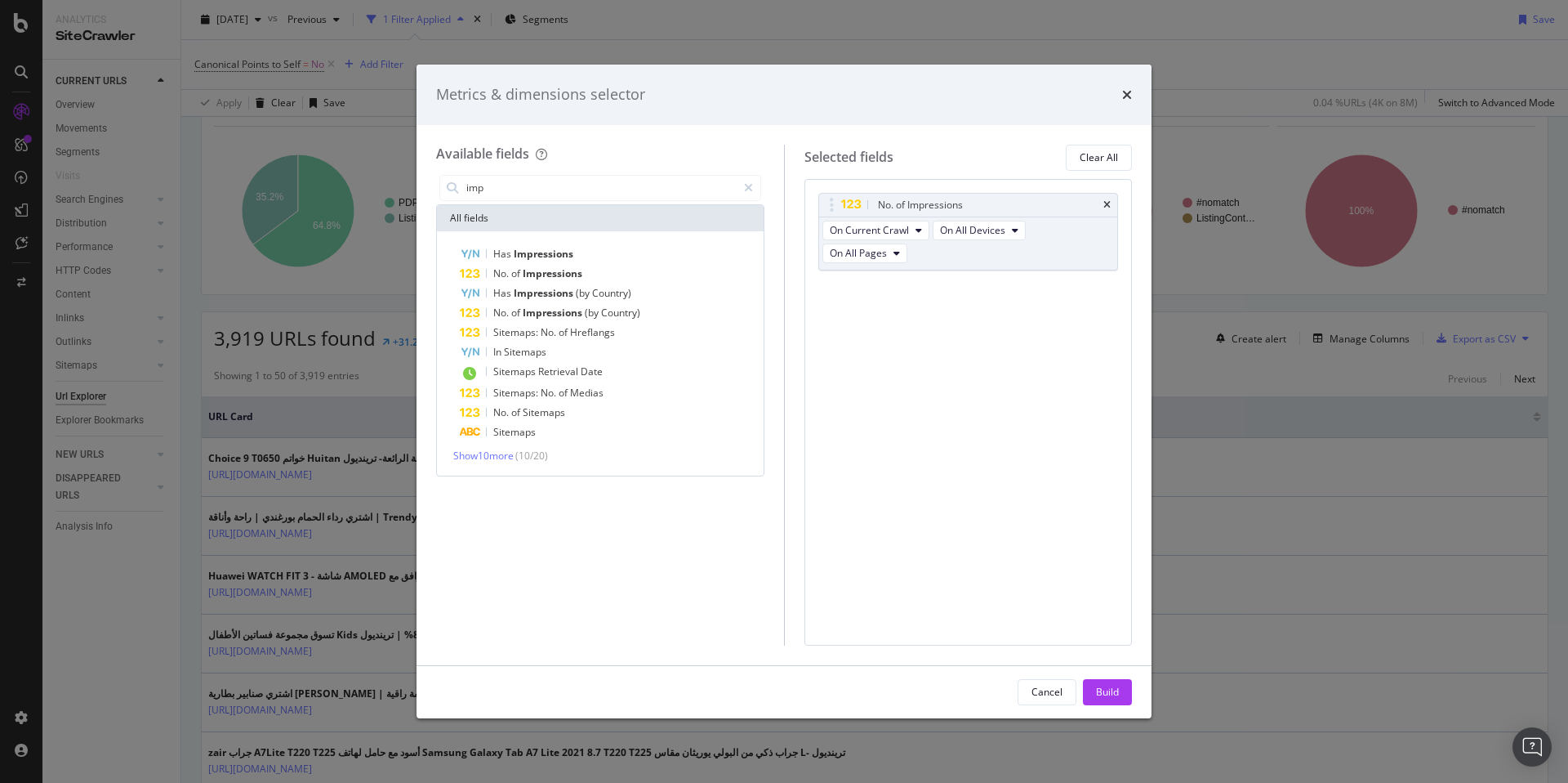
click at [1107, 692] on div "Build" at bounding box center [1107, 691] width 23 height 14
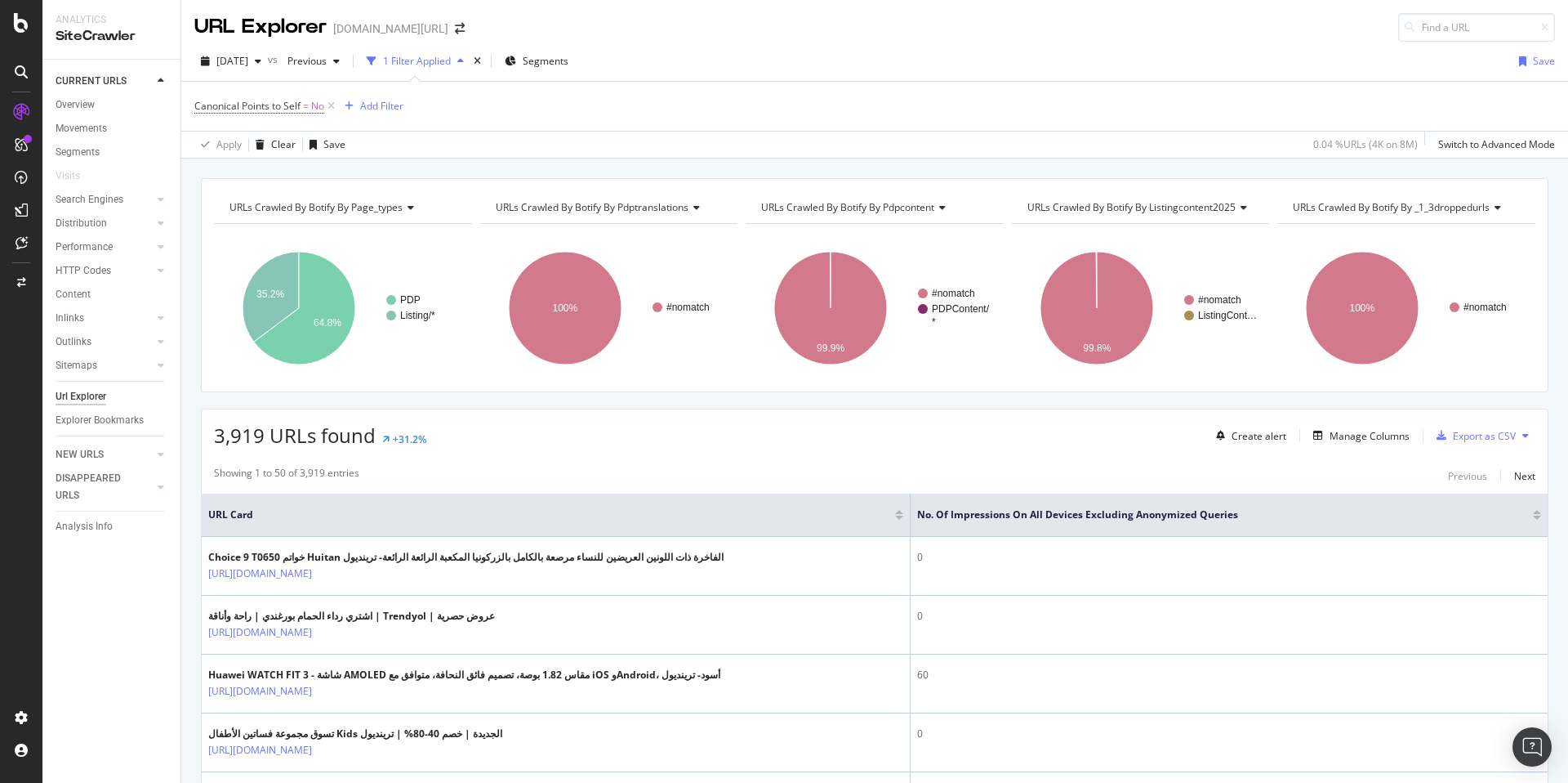
click at [1533, 518] on div at bounding box center [1537, 517] width 8 height 4
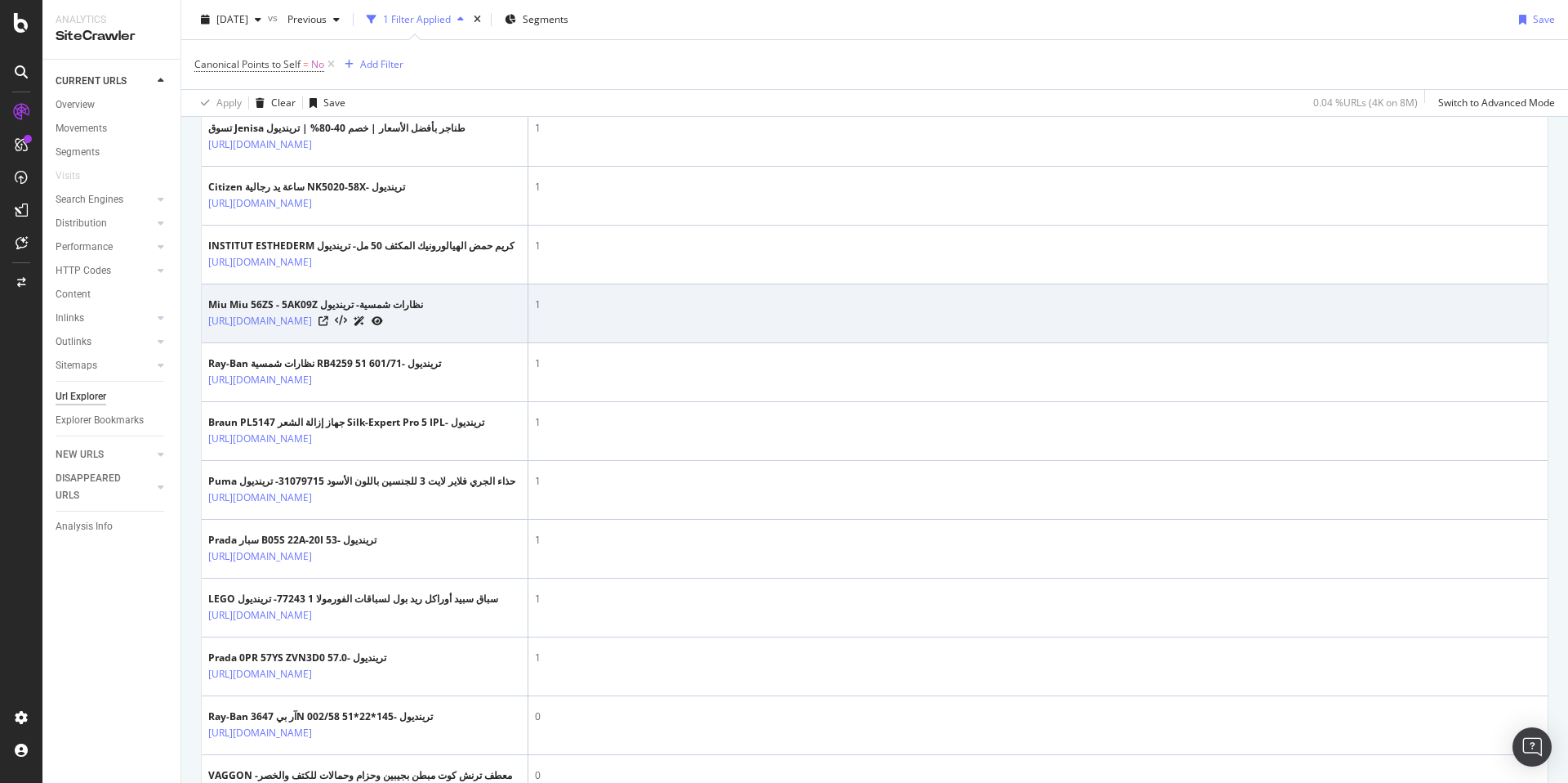
scroll to position [1596, 0]
